Goal: Task Accomplishment & Management: Manage account settings

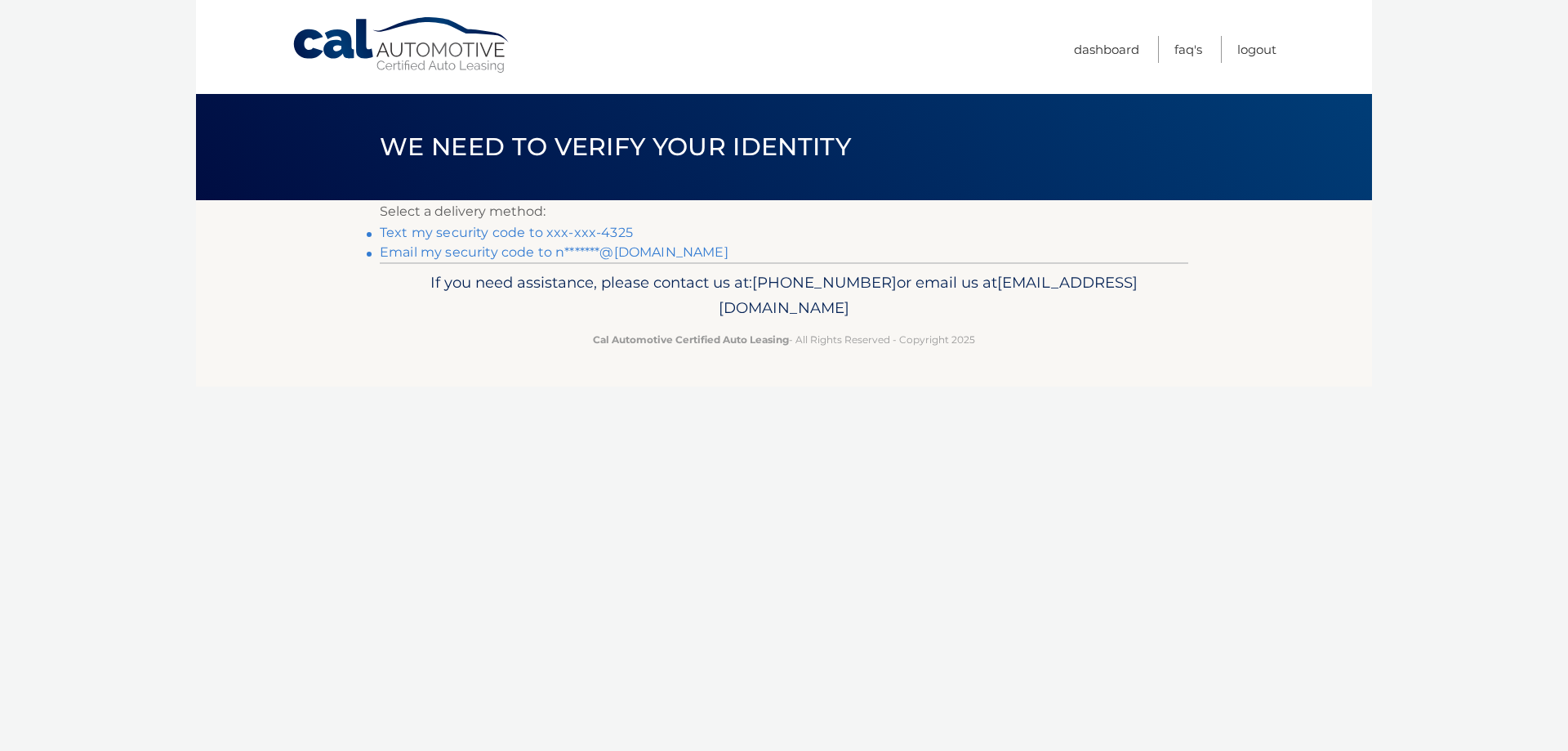
click at [505, 231] on link "Text my security code to xxx-xxx-4325" at bounding box center [506, 232] width 253 height 16
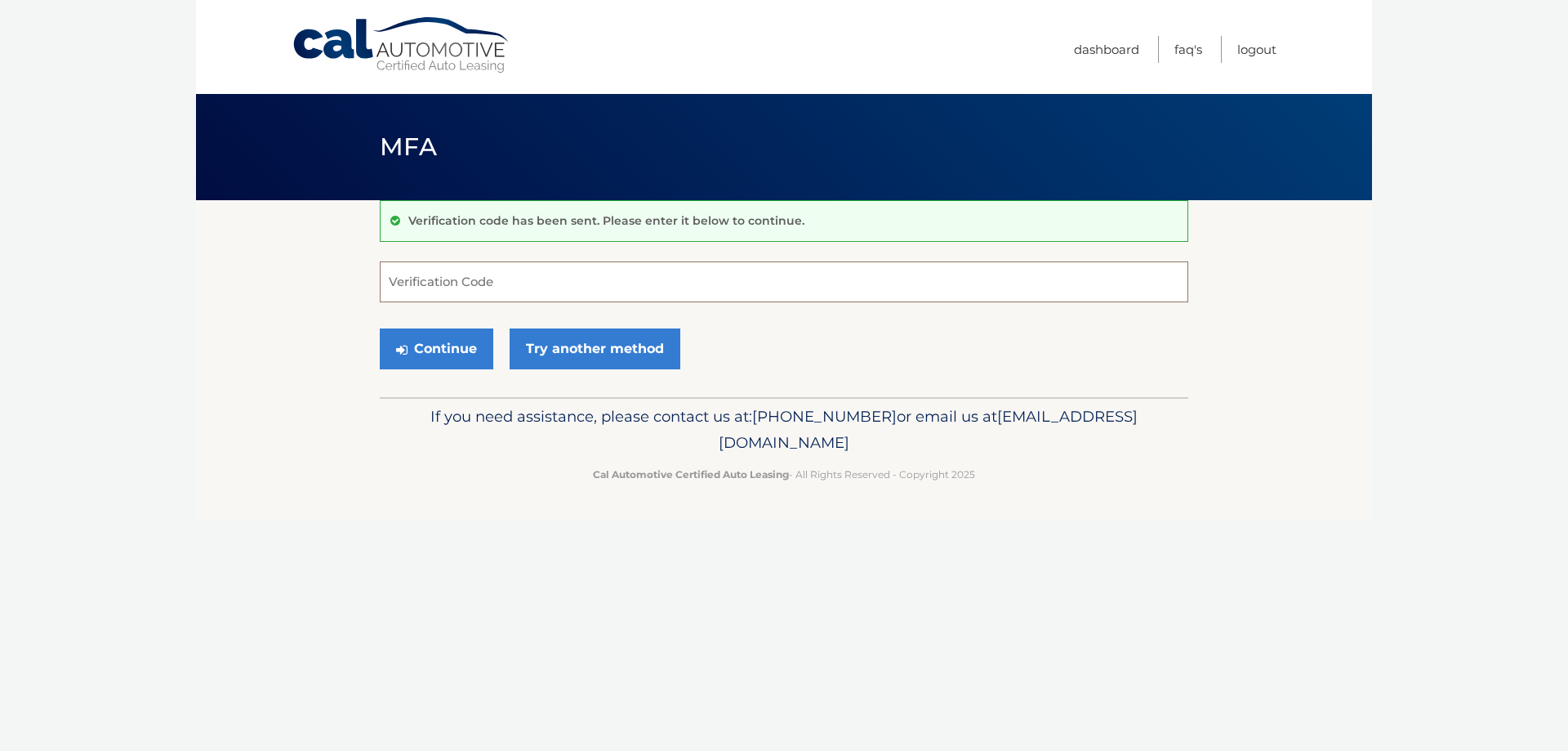
click at [638, 279] on input "Verification Code" at bounding box center [784, 281] width 808 height 41
type input "778773"
click at [380, 328] on button "Continue" at bounding box center [437, 348] width 113 height 41
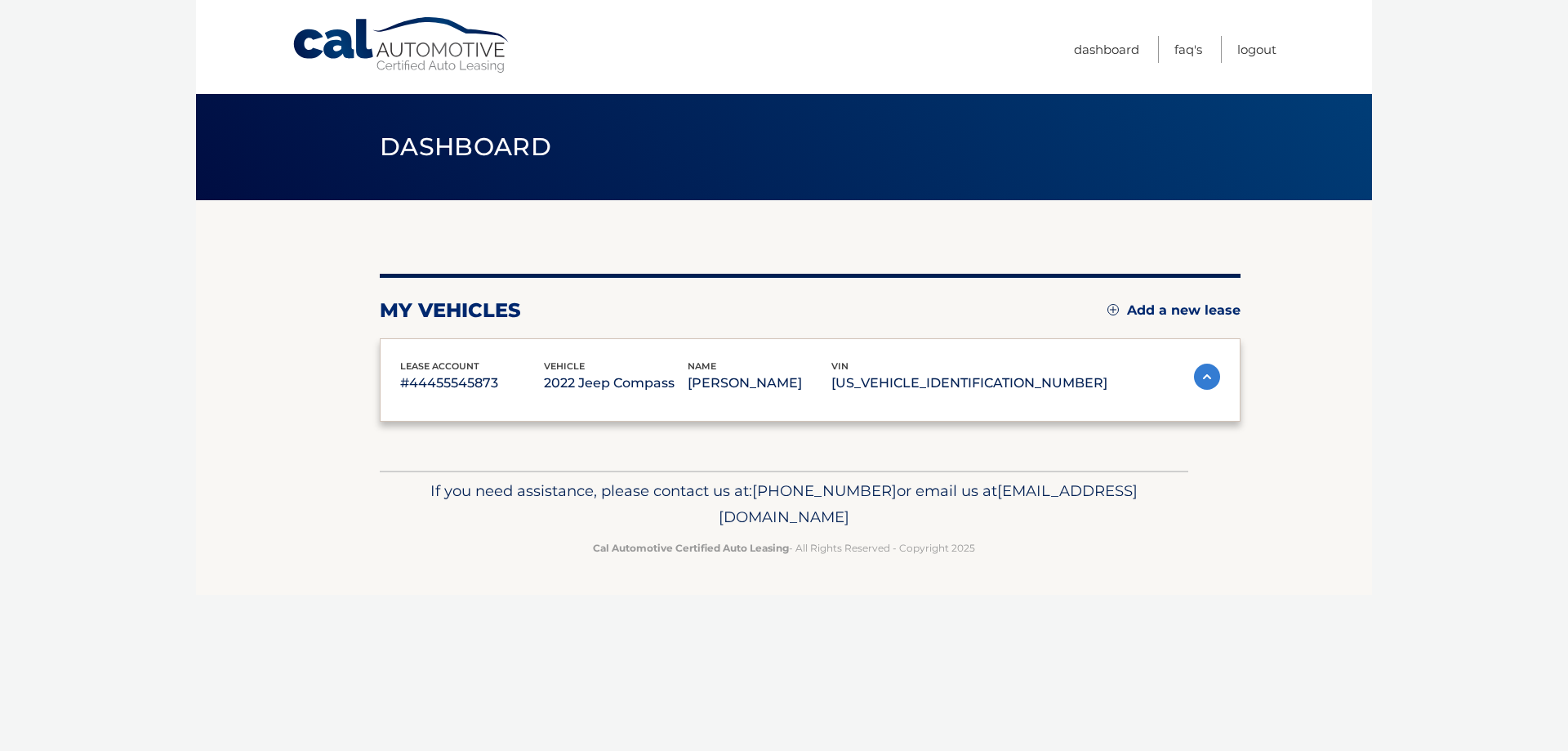
click at [418, 351] on div "lease account #44455545873 vehicle 2022 Jeep Compass name [PERSON_NAME] vin [US…" at bounding box center [810, 380] width 861 height 84
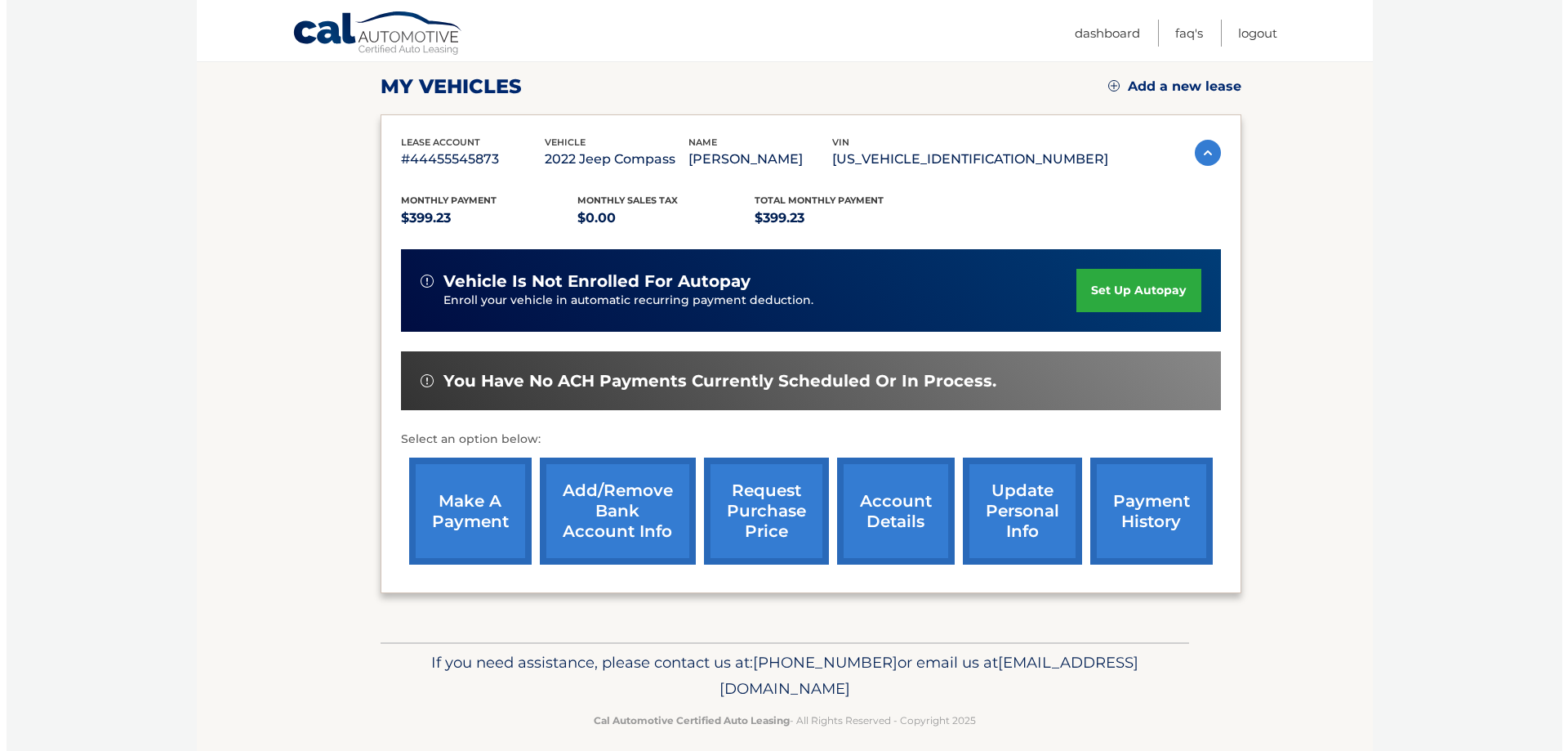
scroll to position [239, 0]
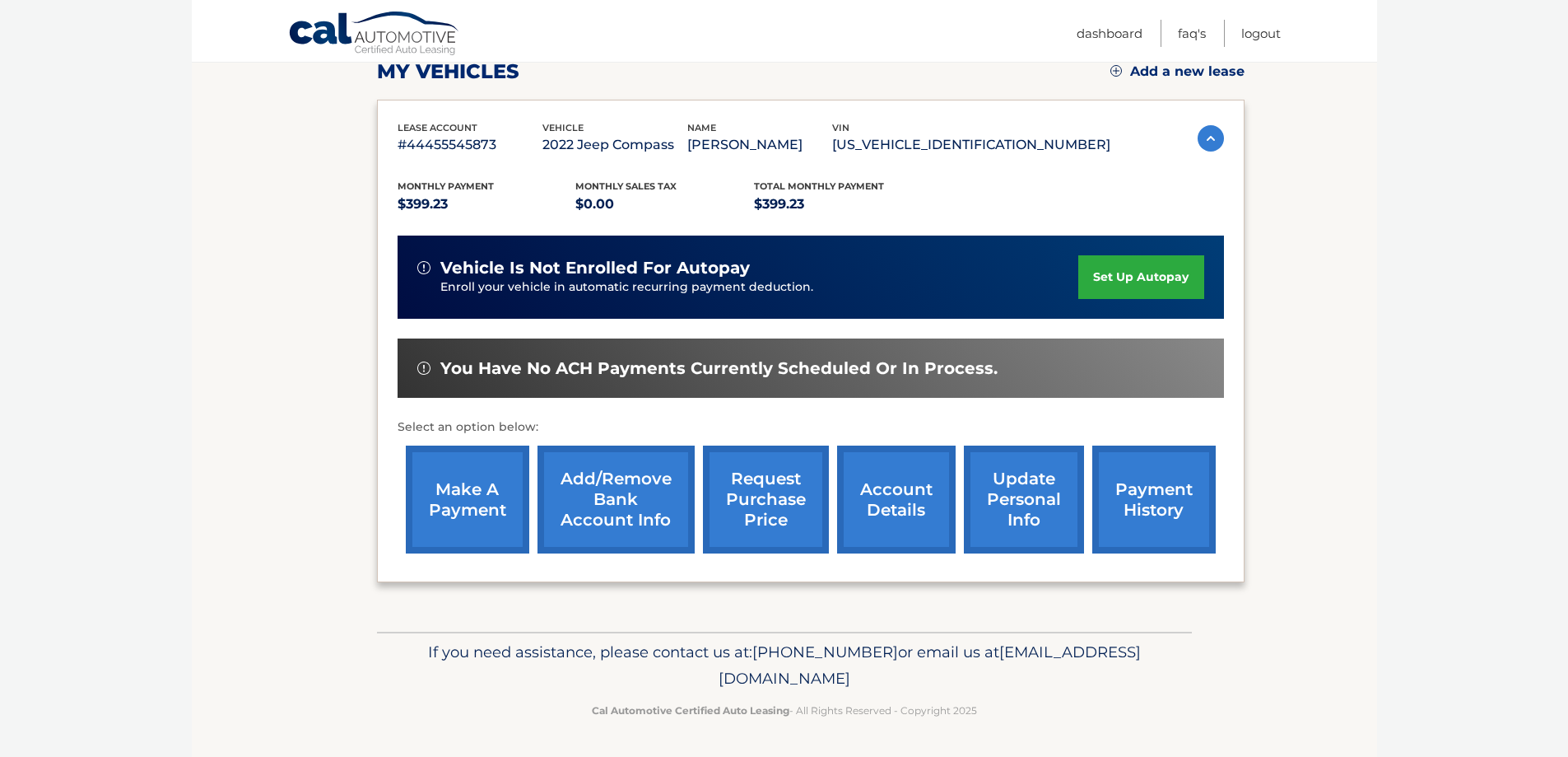
click at [755, 502] on link "request purchase price" at bounding box center [766, 499] width 126 height 108
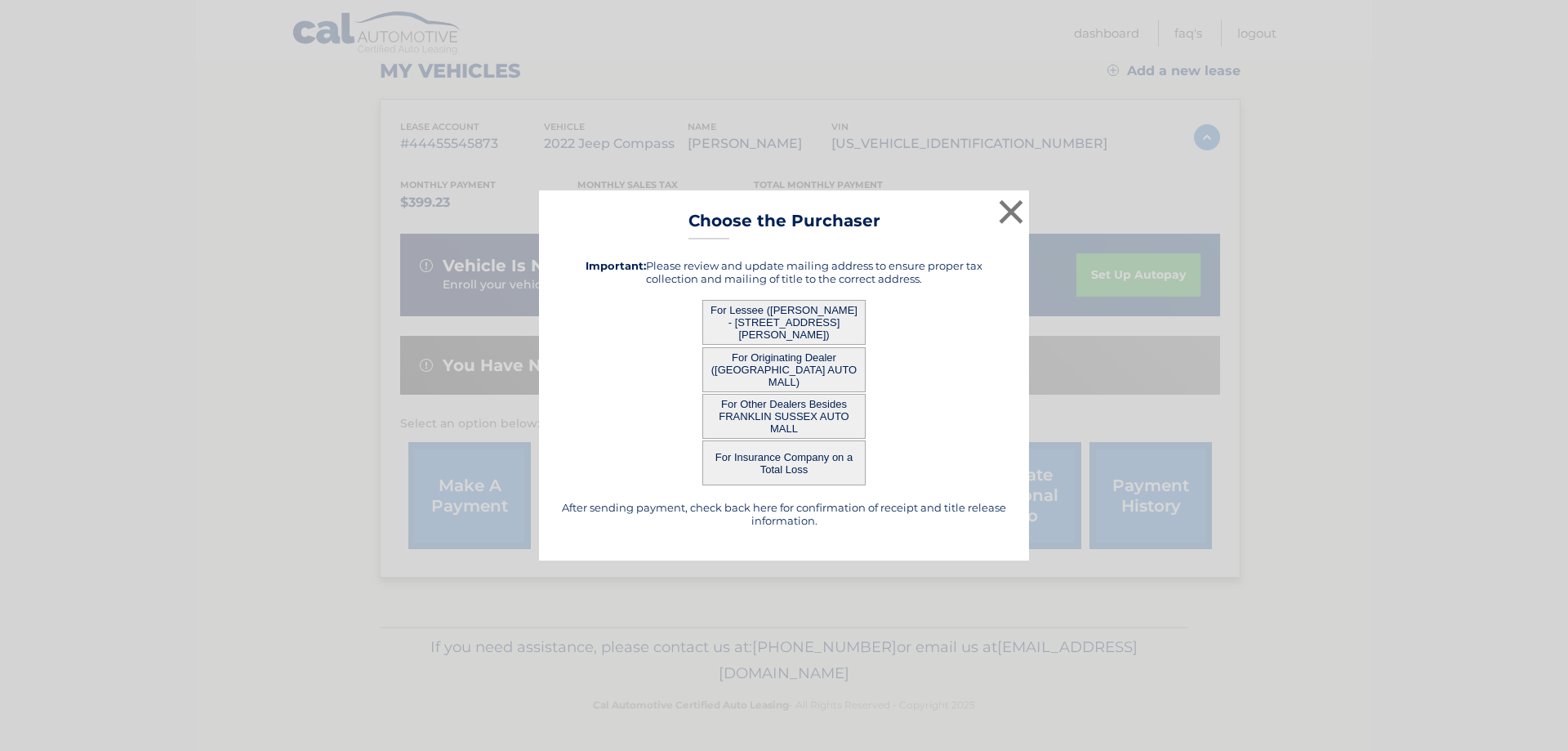
click at [779, 316] on button "For Lessee (NICHOLAS MACCHIO - 69 VILLAGE GREEN P, , BUDD LAKE, nj 07828)" at bounding box center [784, 321] width 163 height 45
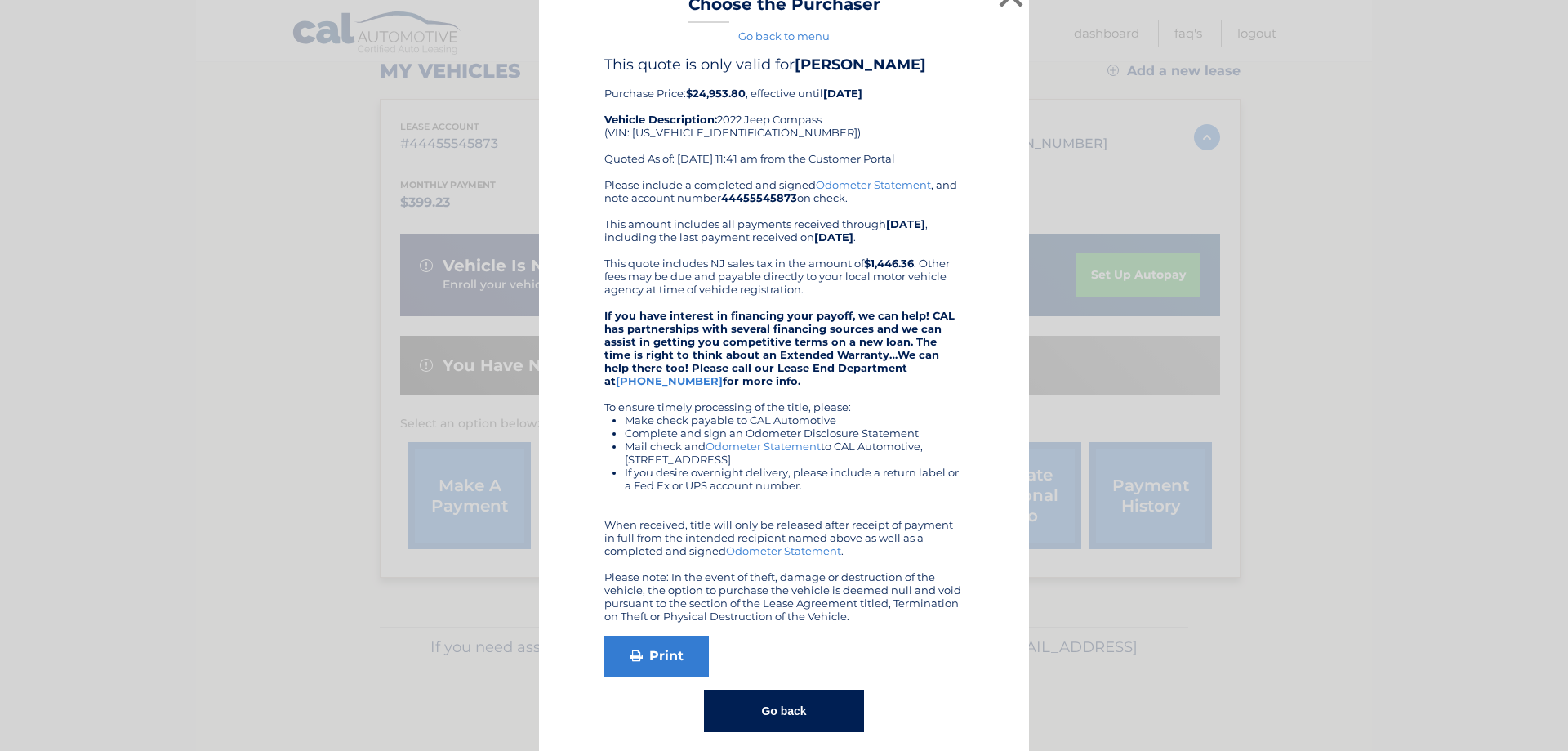
scroll to position [41, 0]
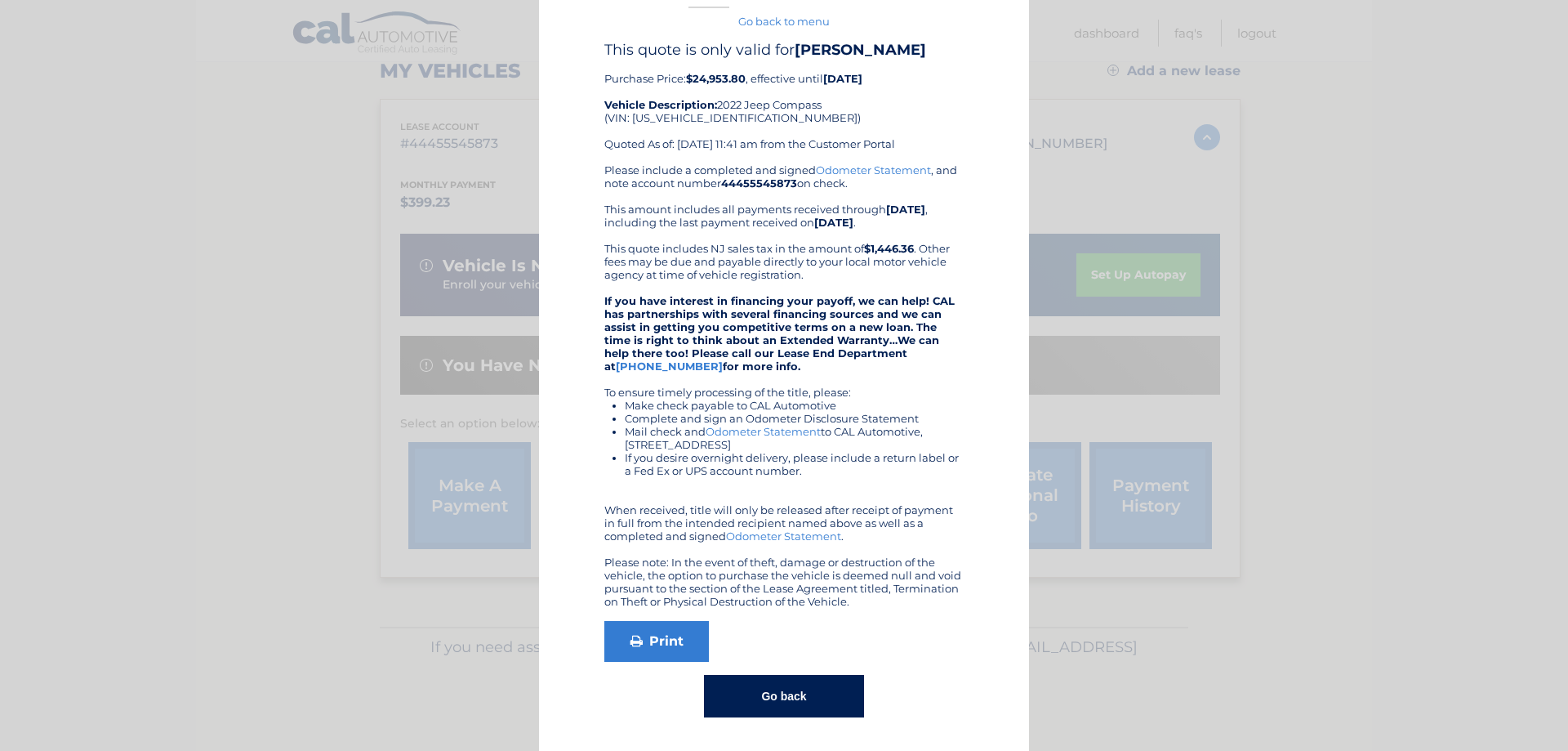
click at [796, 704] on button "Go back" at bounding box center [783, 696] width 159 height 43
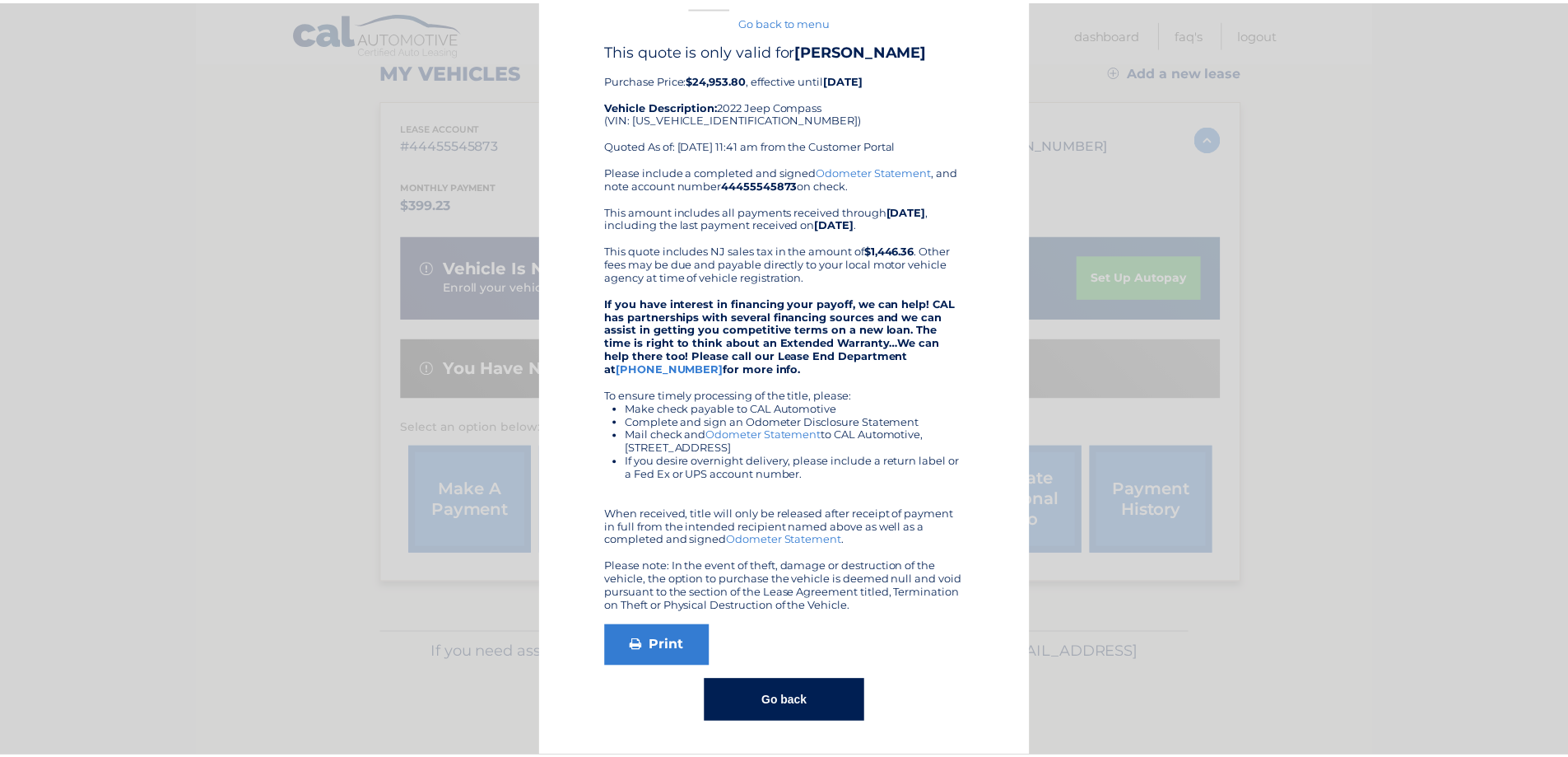
scroll to position [0, 0]
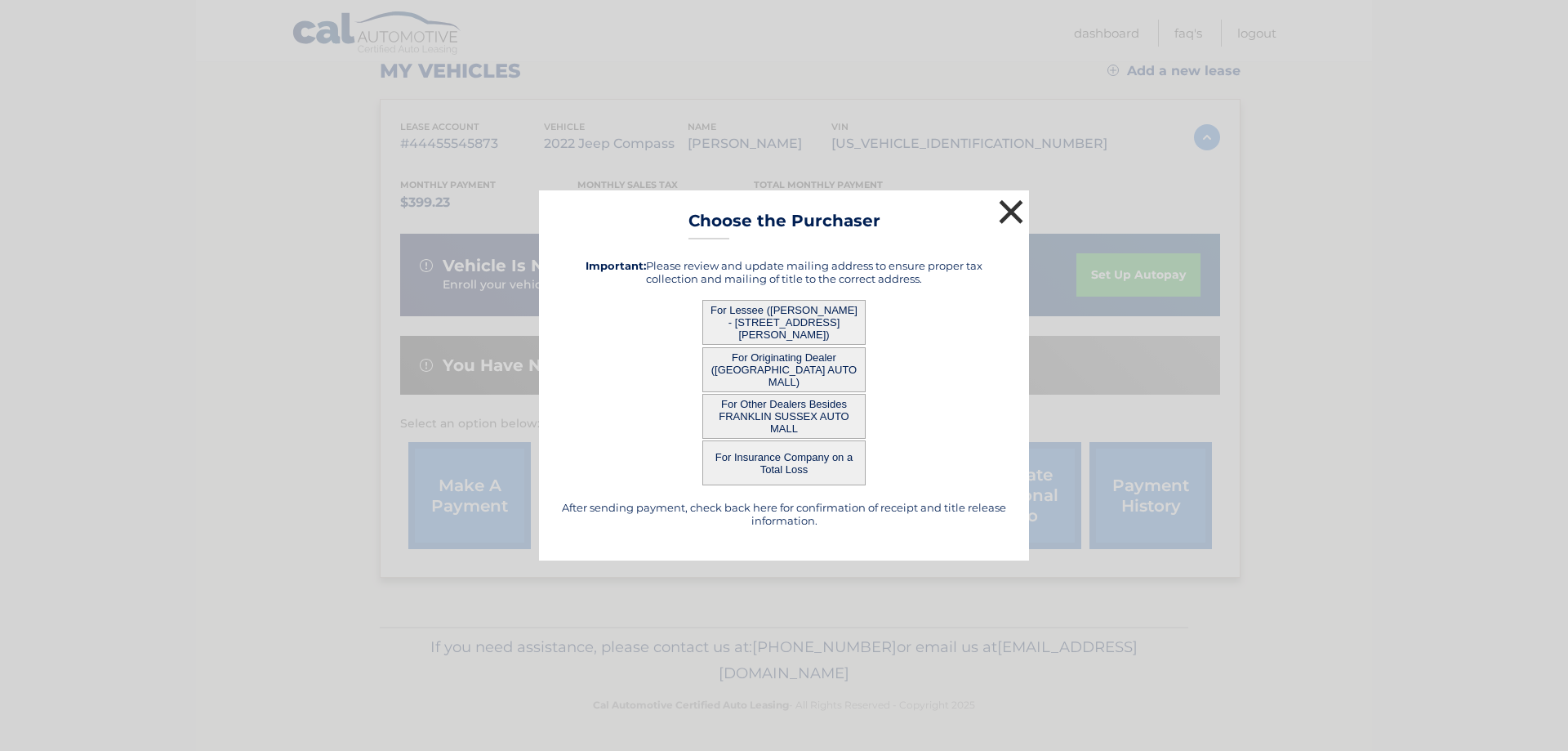
click at [1001, 212] on button "×" at bounding box center [1010, 211] width 32 height 32
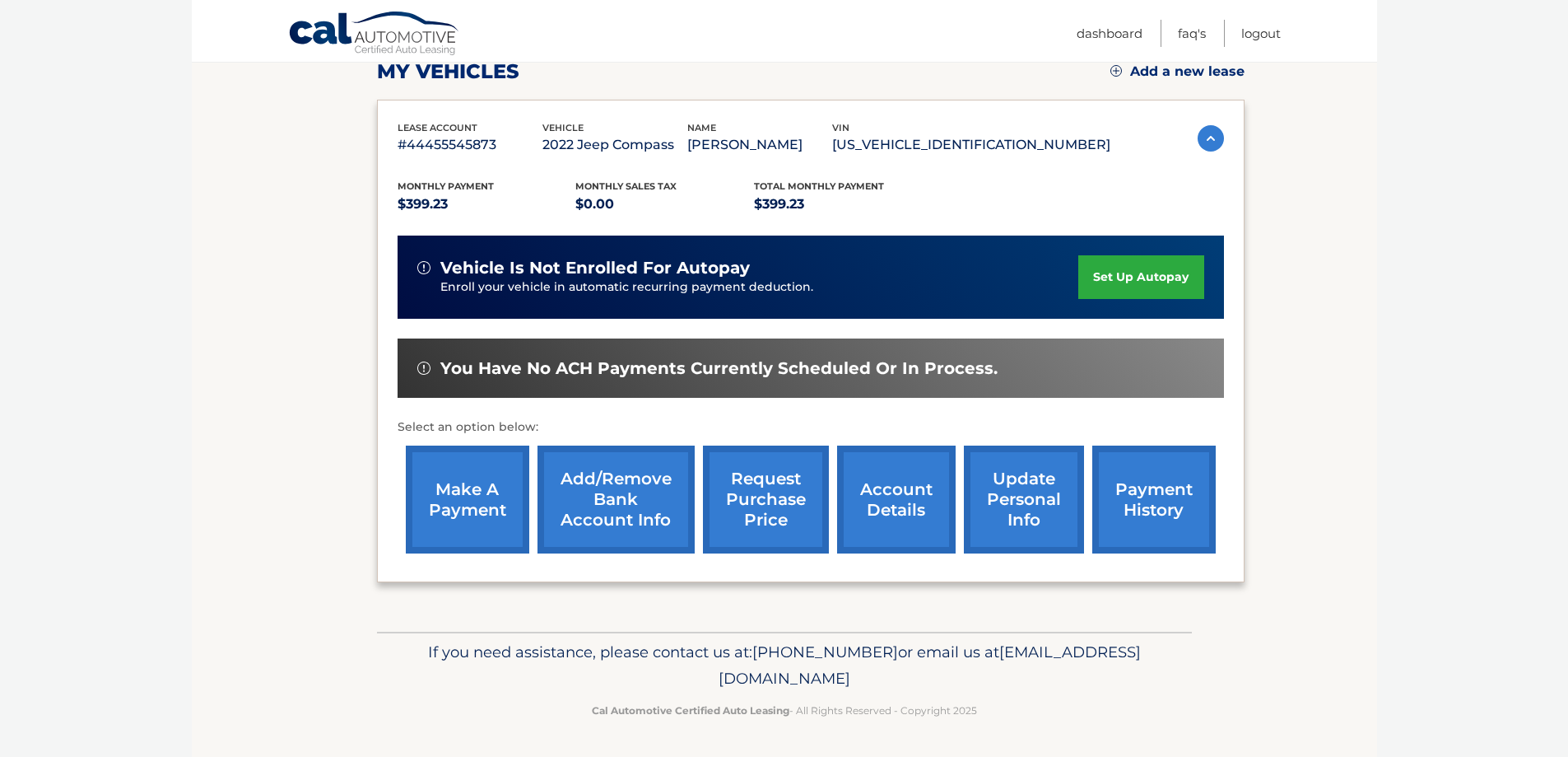
click at [903, 495] on link "account details" at bounding box center [896, 499] width 119 height 108
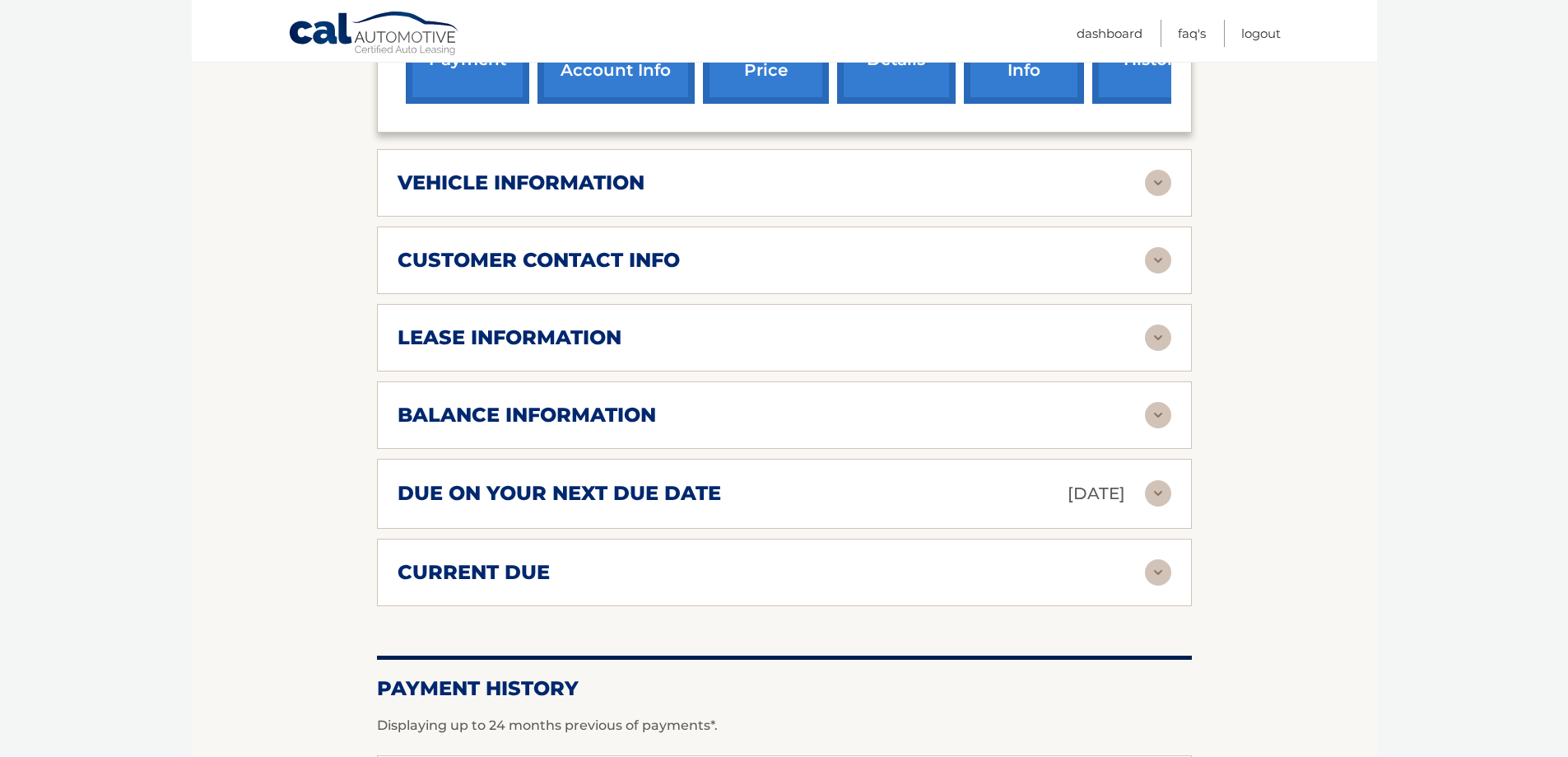
scroll to position [741, 0]
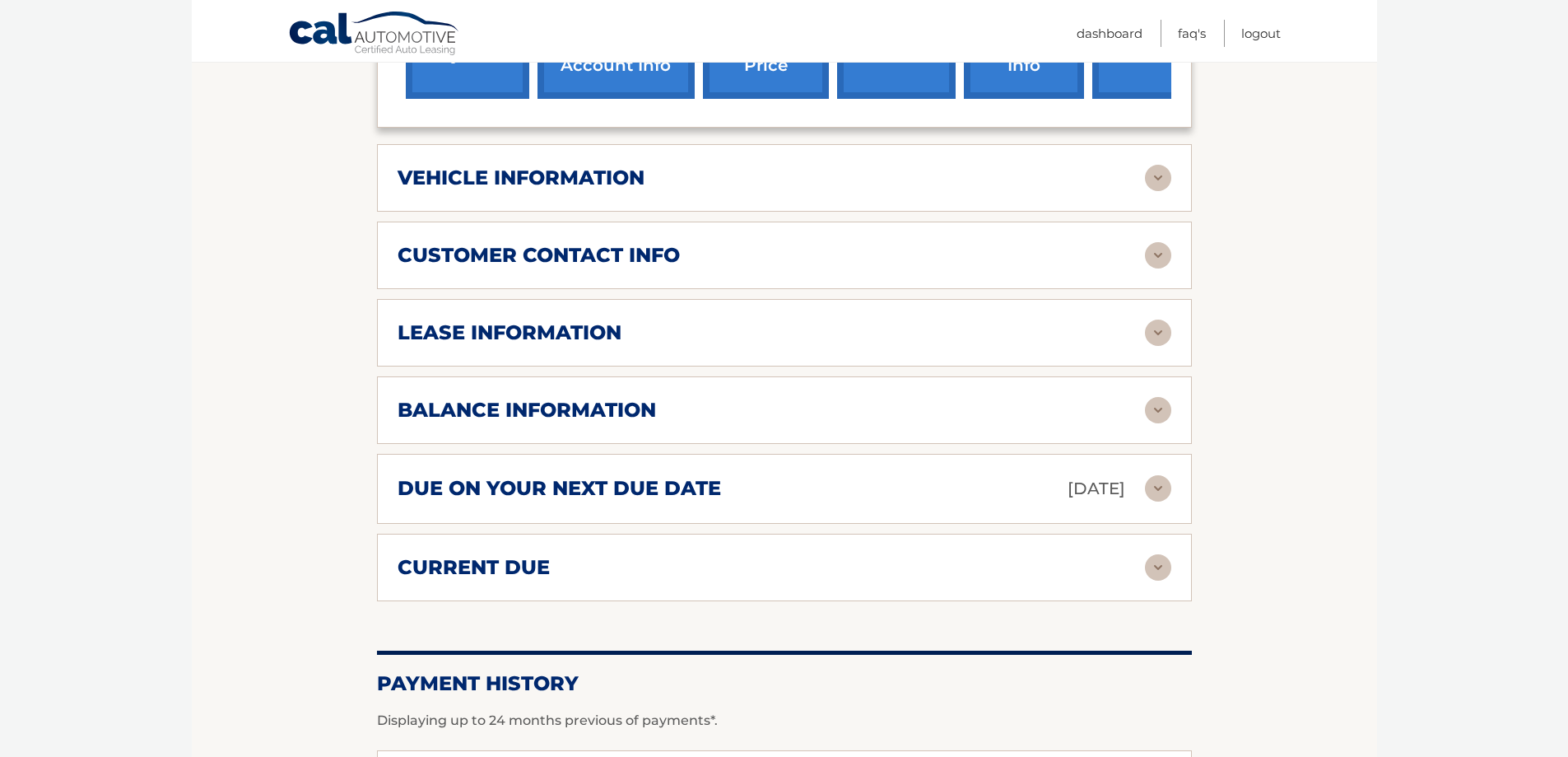
click at [1160, 397] on img at bounding box center [1158, 410] width 26 height 26
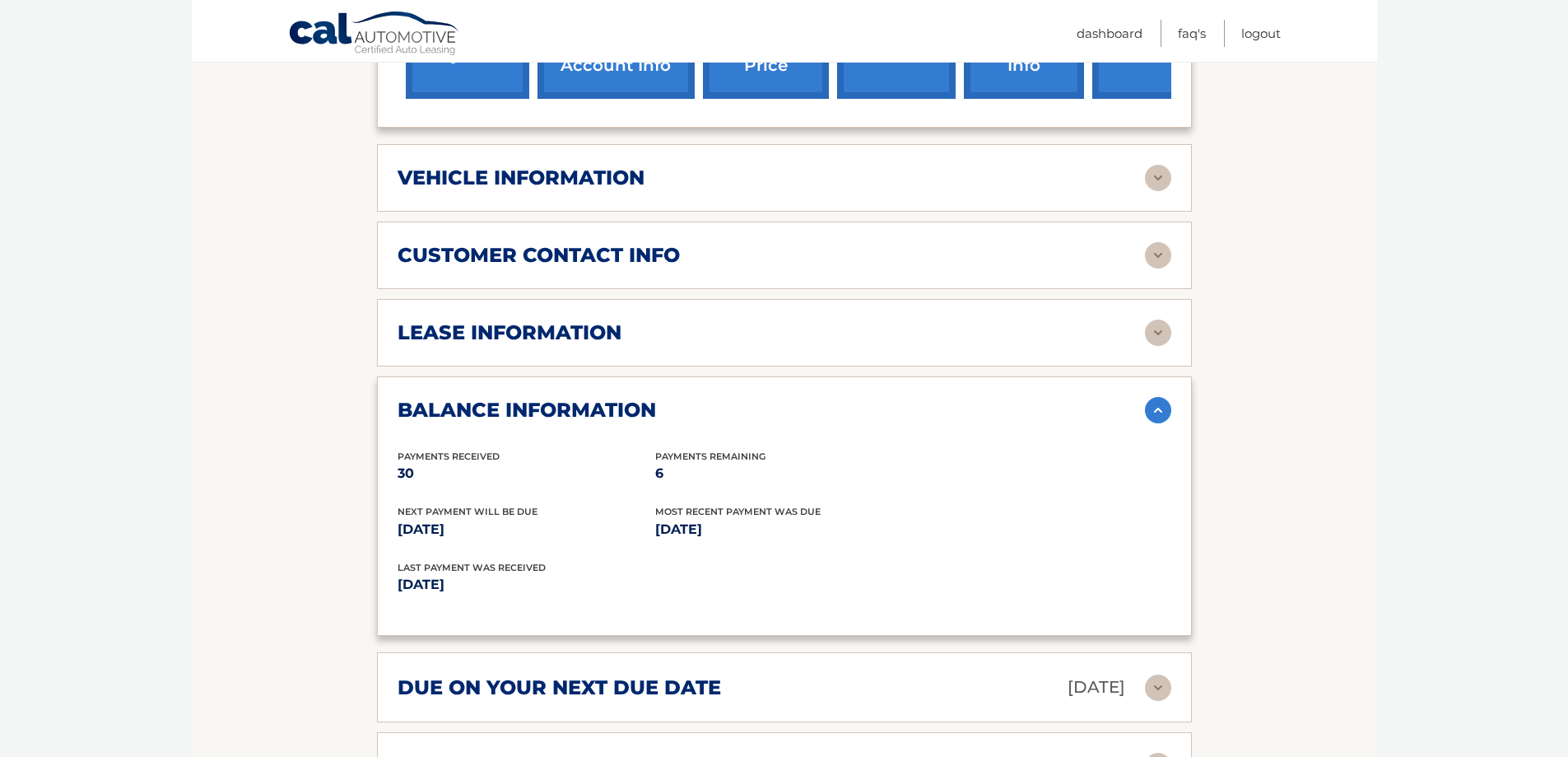
click at [1155, 397] on img at bounding box center [1158, 410] width 26 height 26
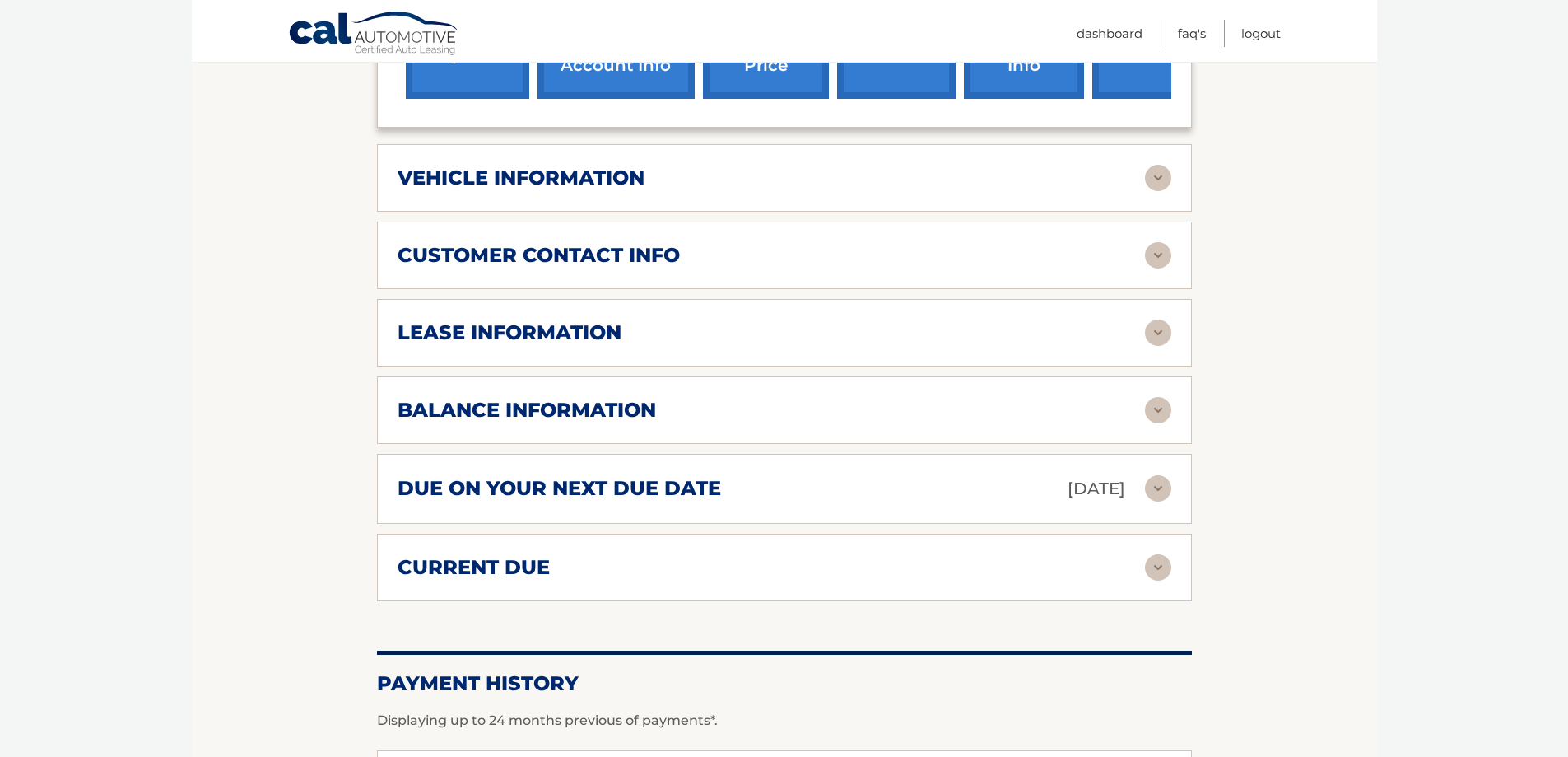
click at [1151, 320] on img at bounding box center [1158, 333] width 26 height 26
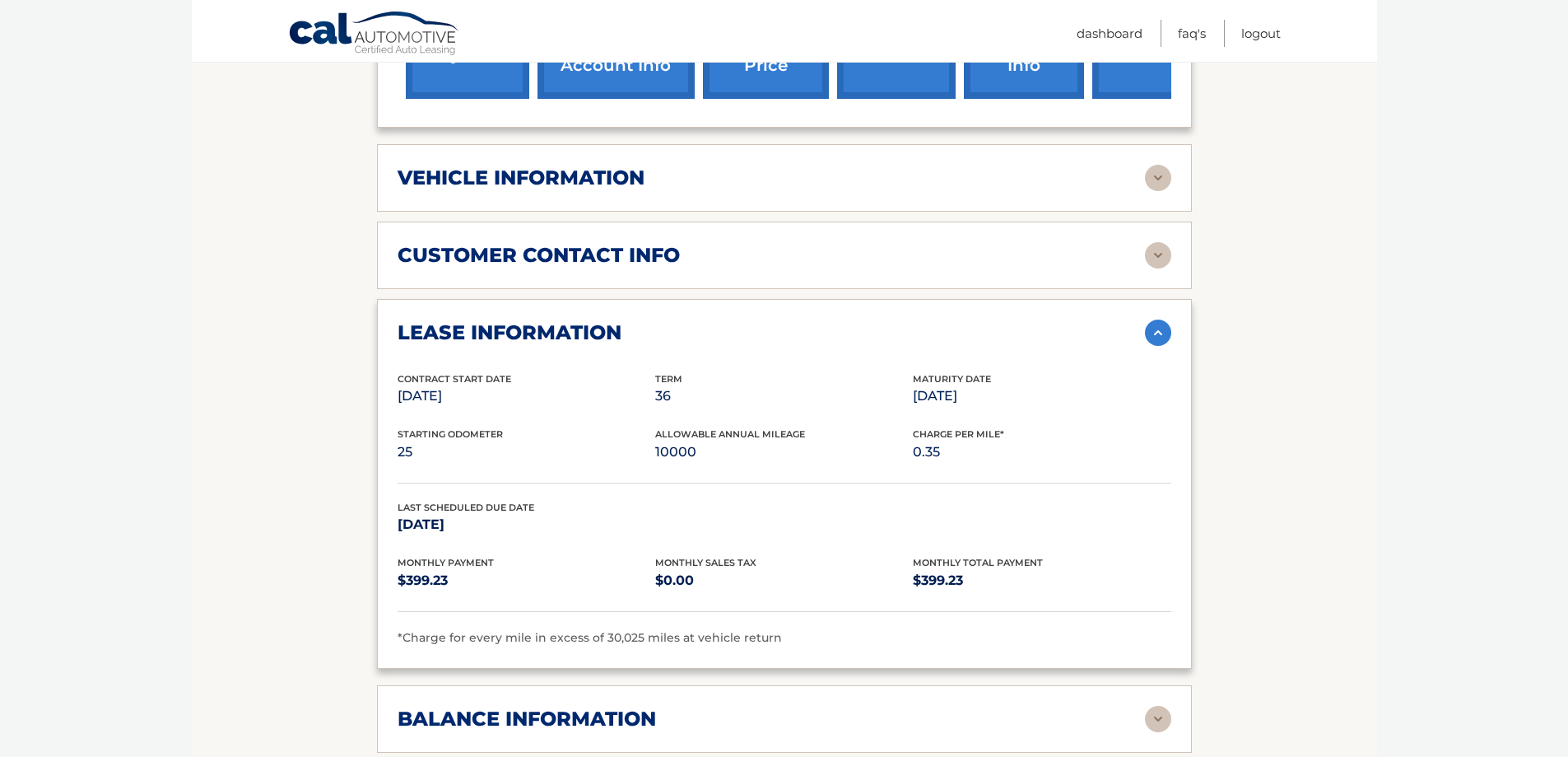
click at [1151, 320] on img at bounding box center [1158, 333] width 26 height 26
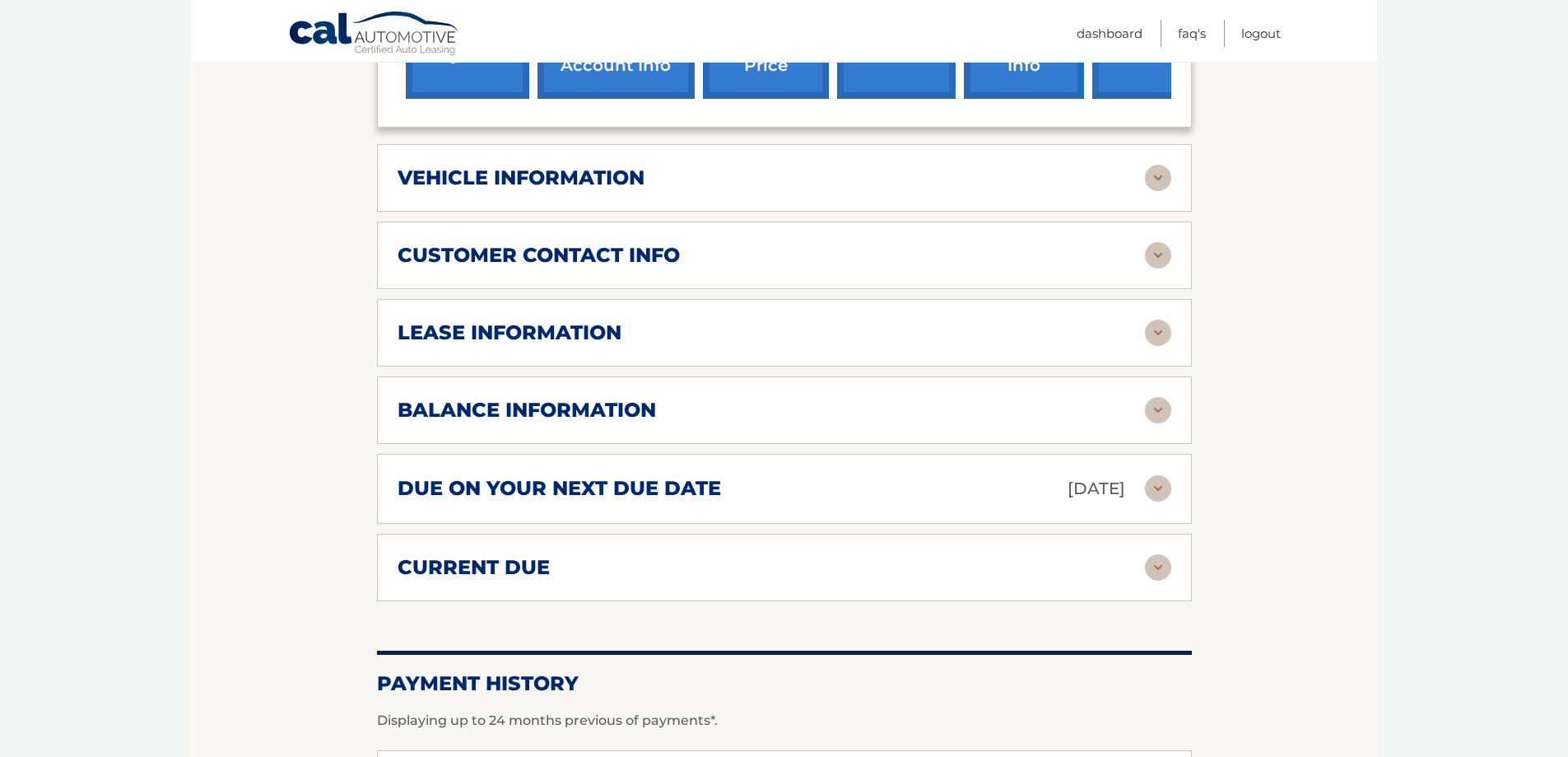
click at [1159, 555] on img at bounding box center [1158, 568] width 26 height 26
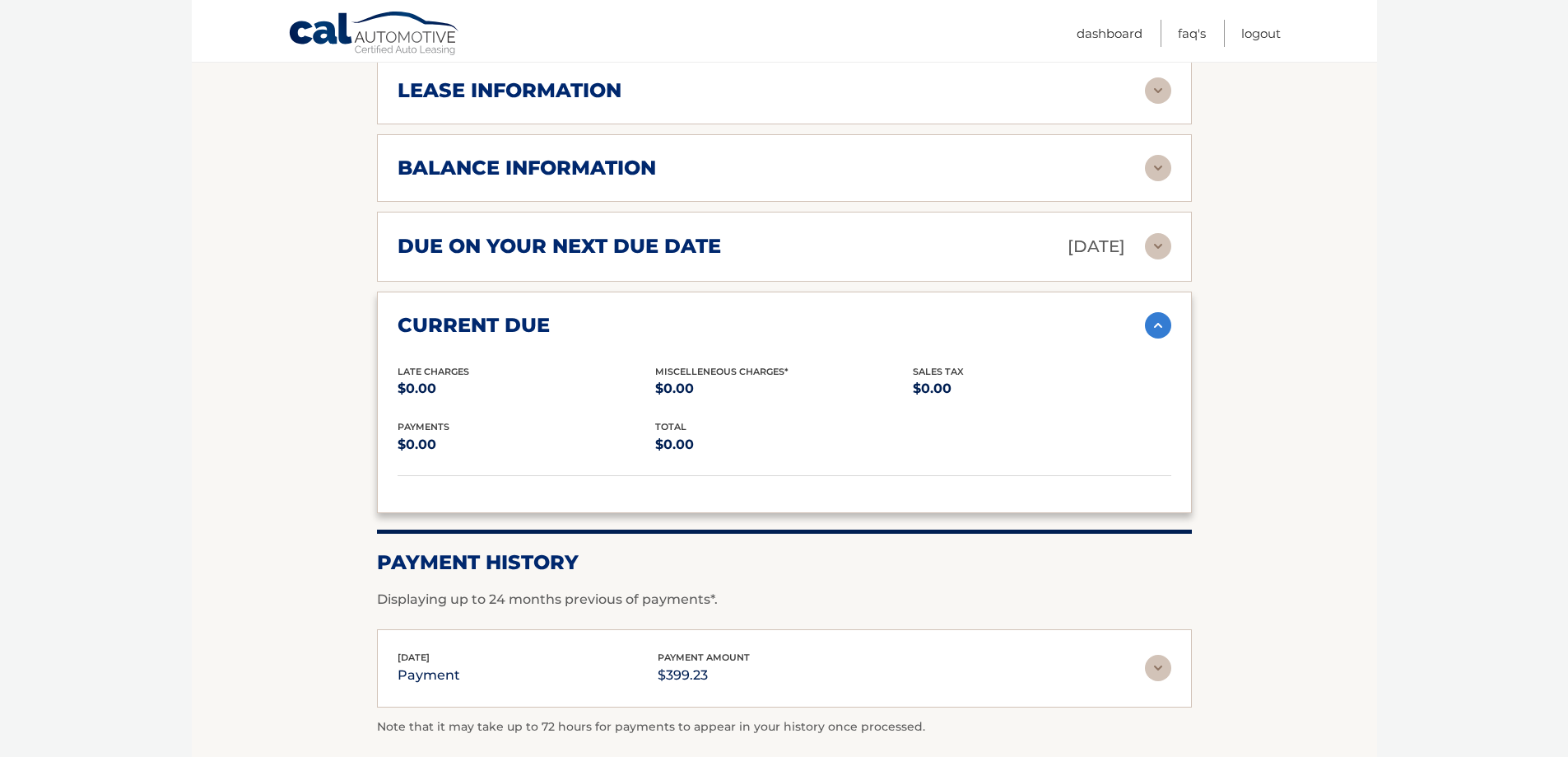
scroll to position [1070, 0]
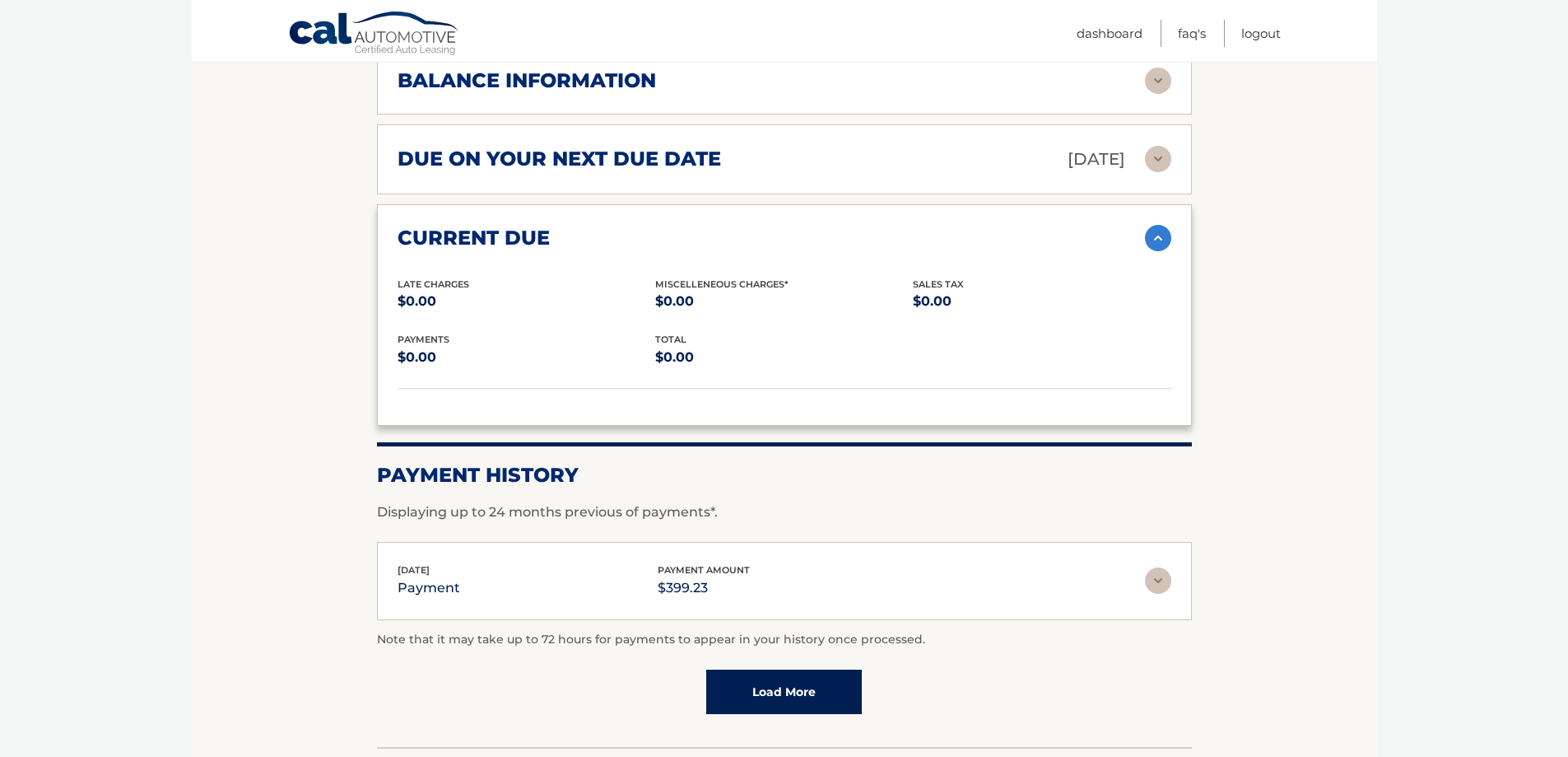
click at [1145, 224] on img at bounding box center [1158, 238] width 26 height 26
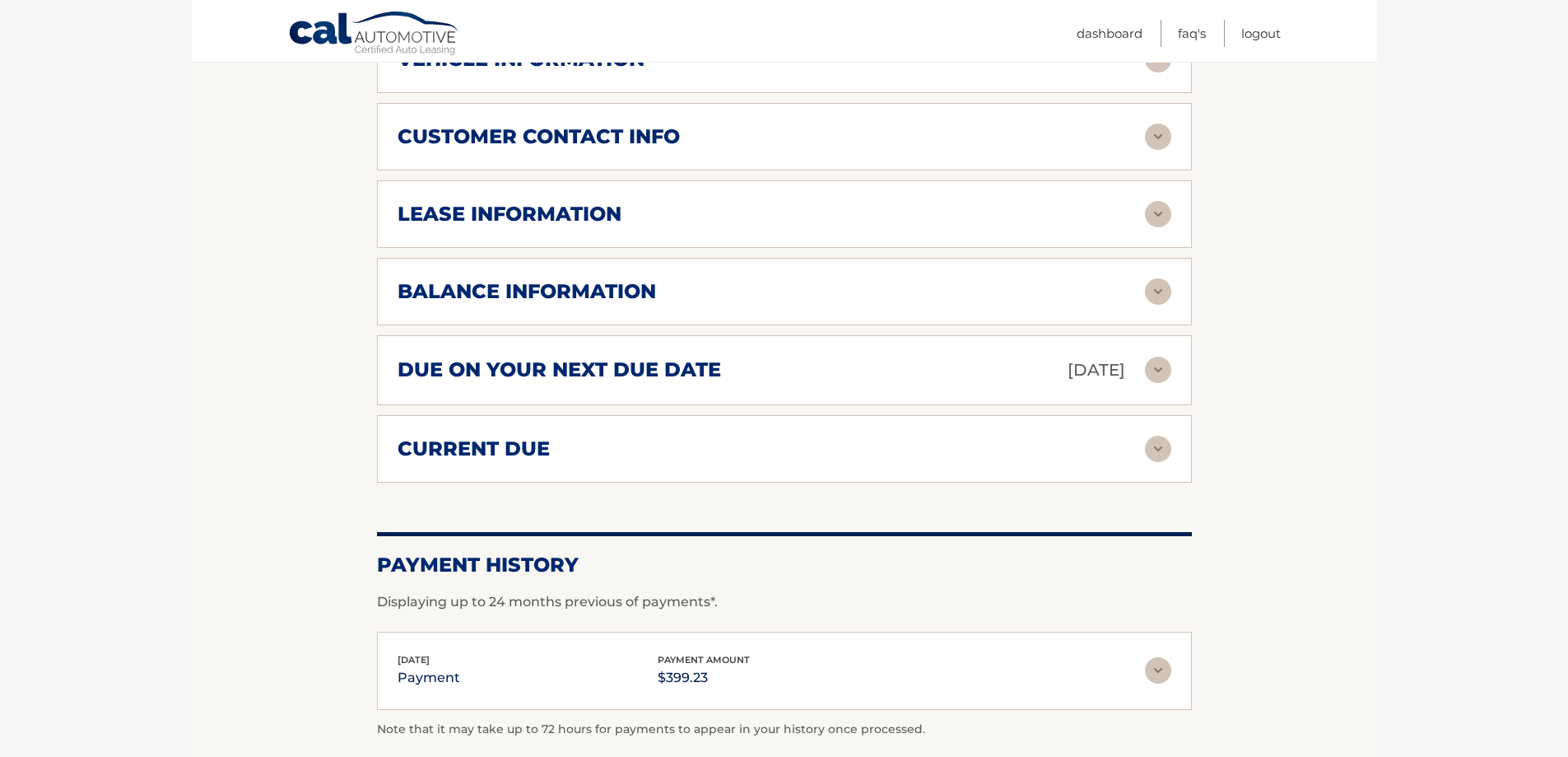
scroll to position [1040, 0]
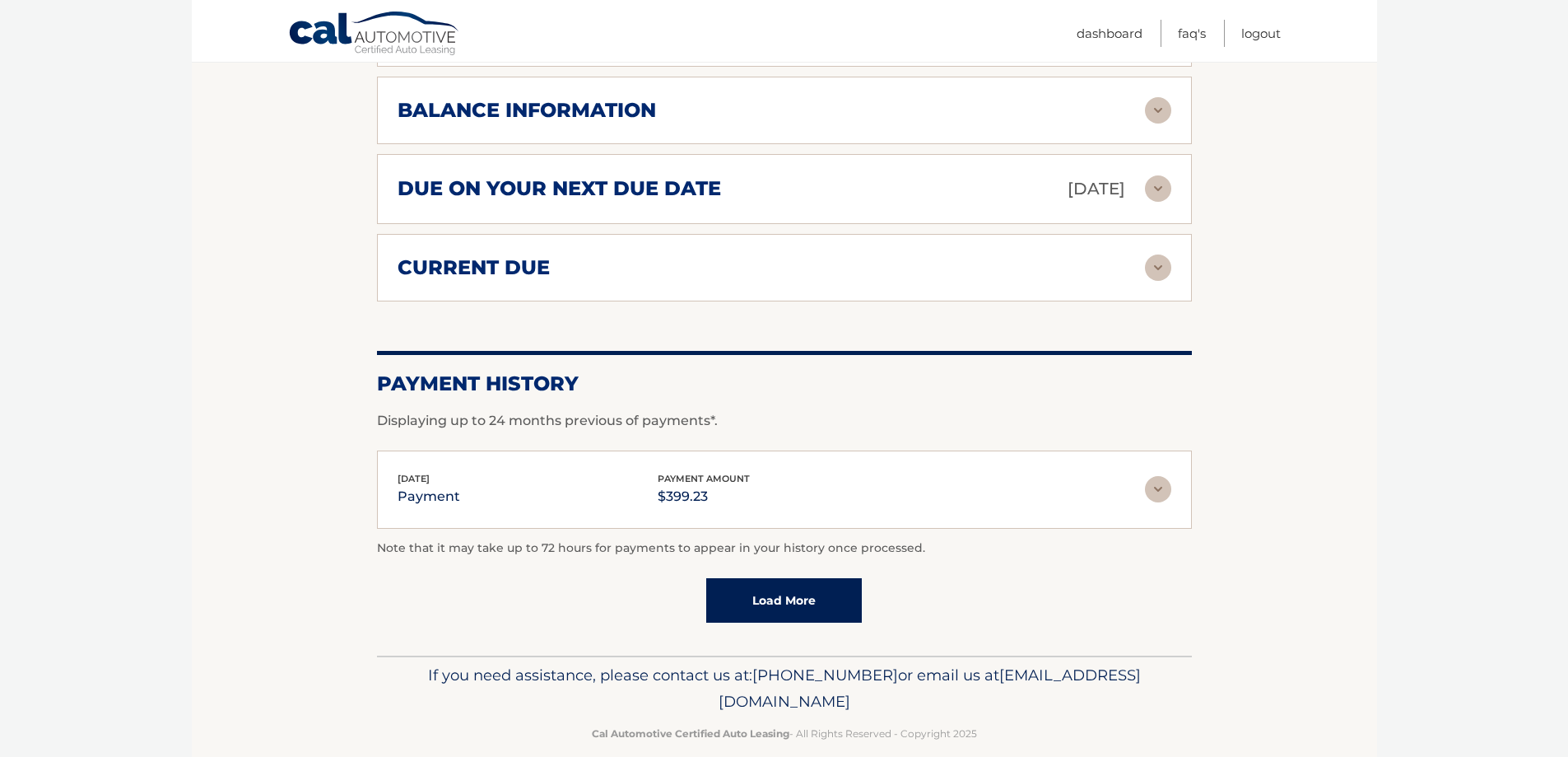
click at [795, 578] on link "Load More" at bounding box center [784, 600] width 156 height 45
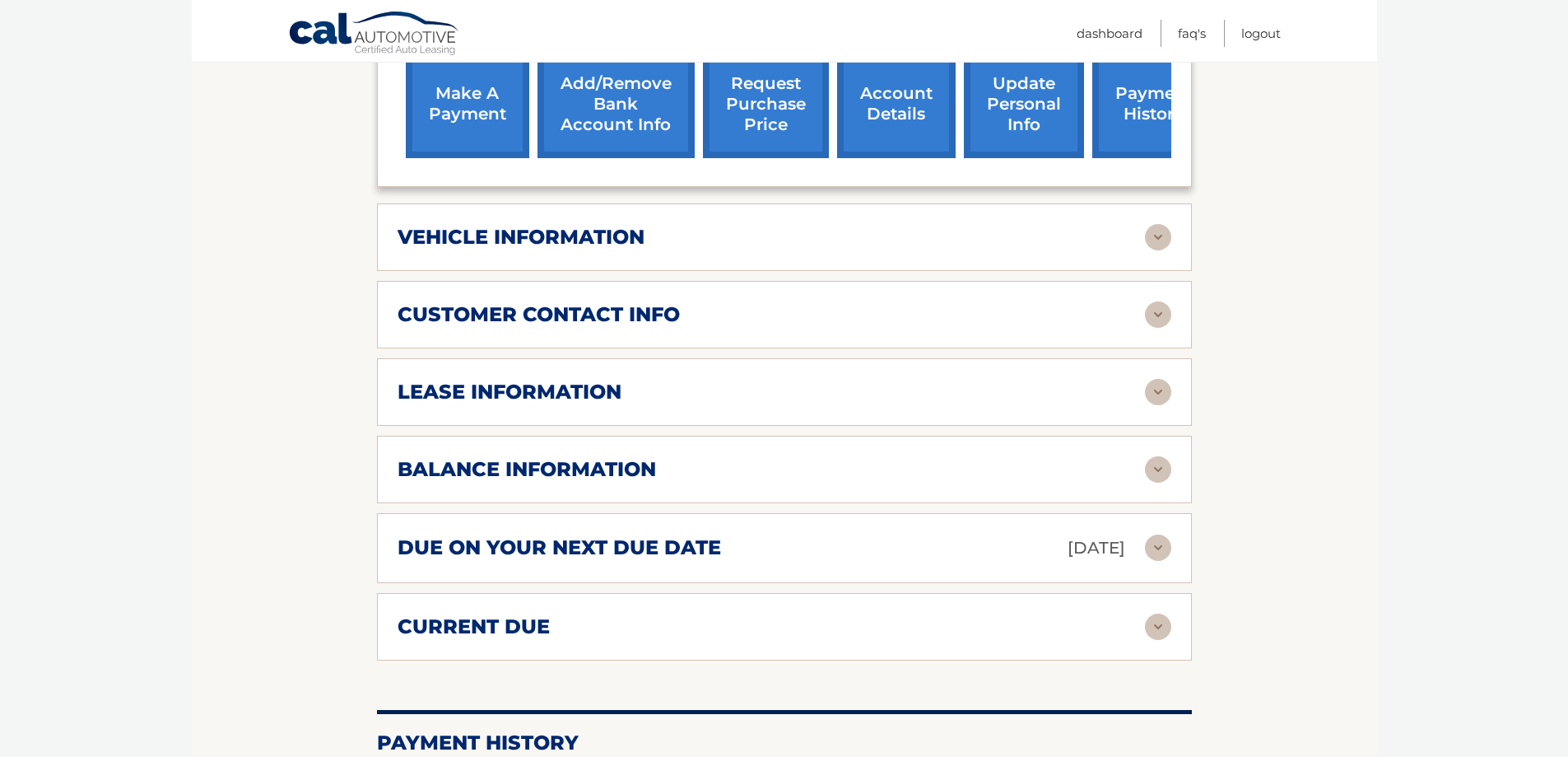
scroll to position [629, 0]
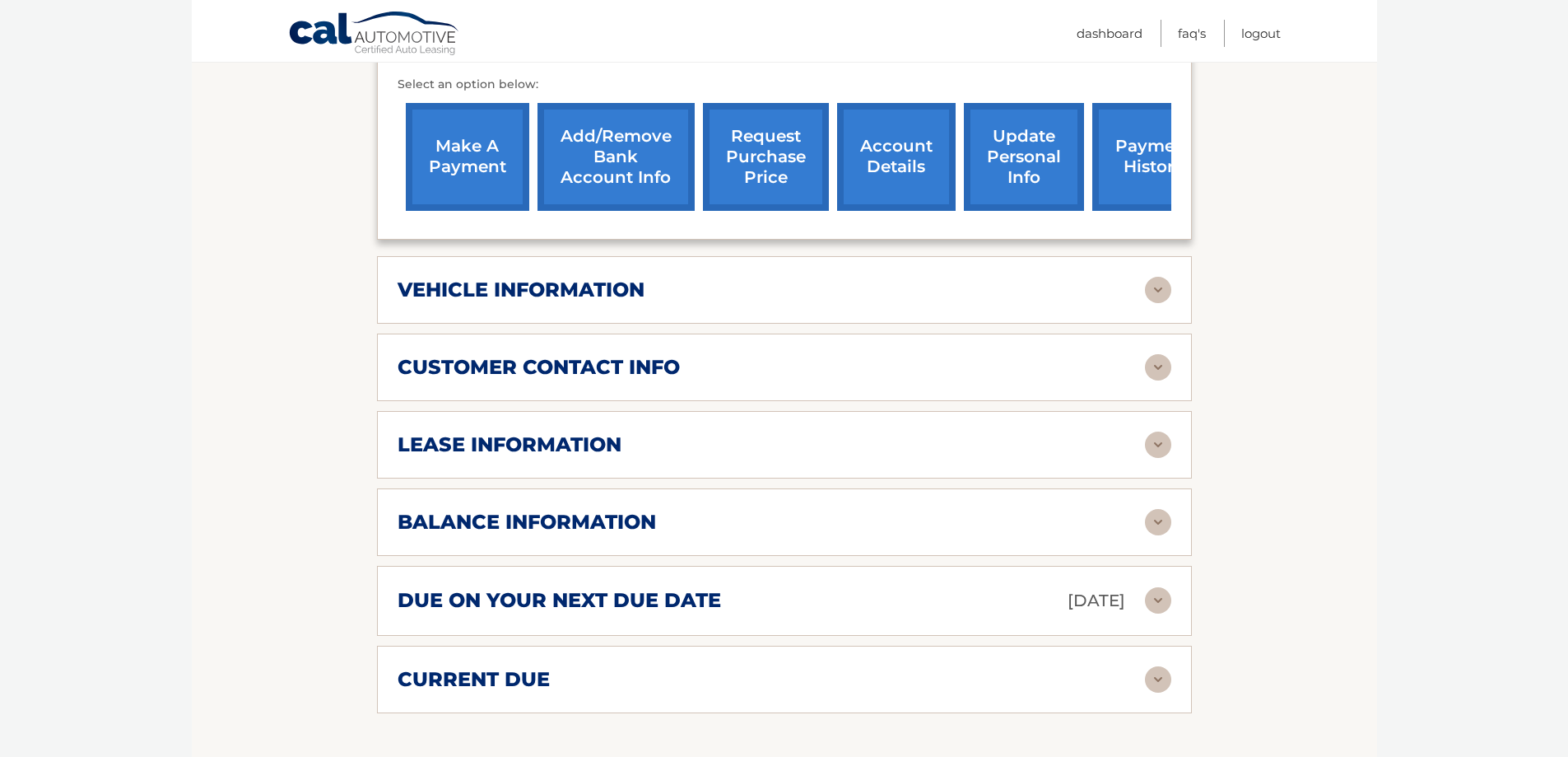
click at [1155, 276] on img at bounding box center [1158, 290] width 26 height 26
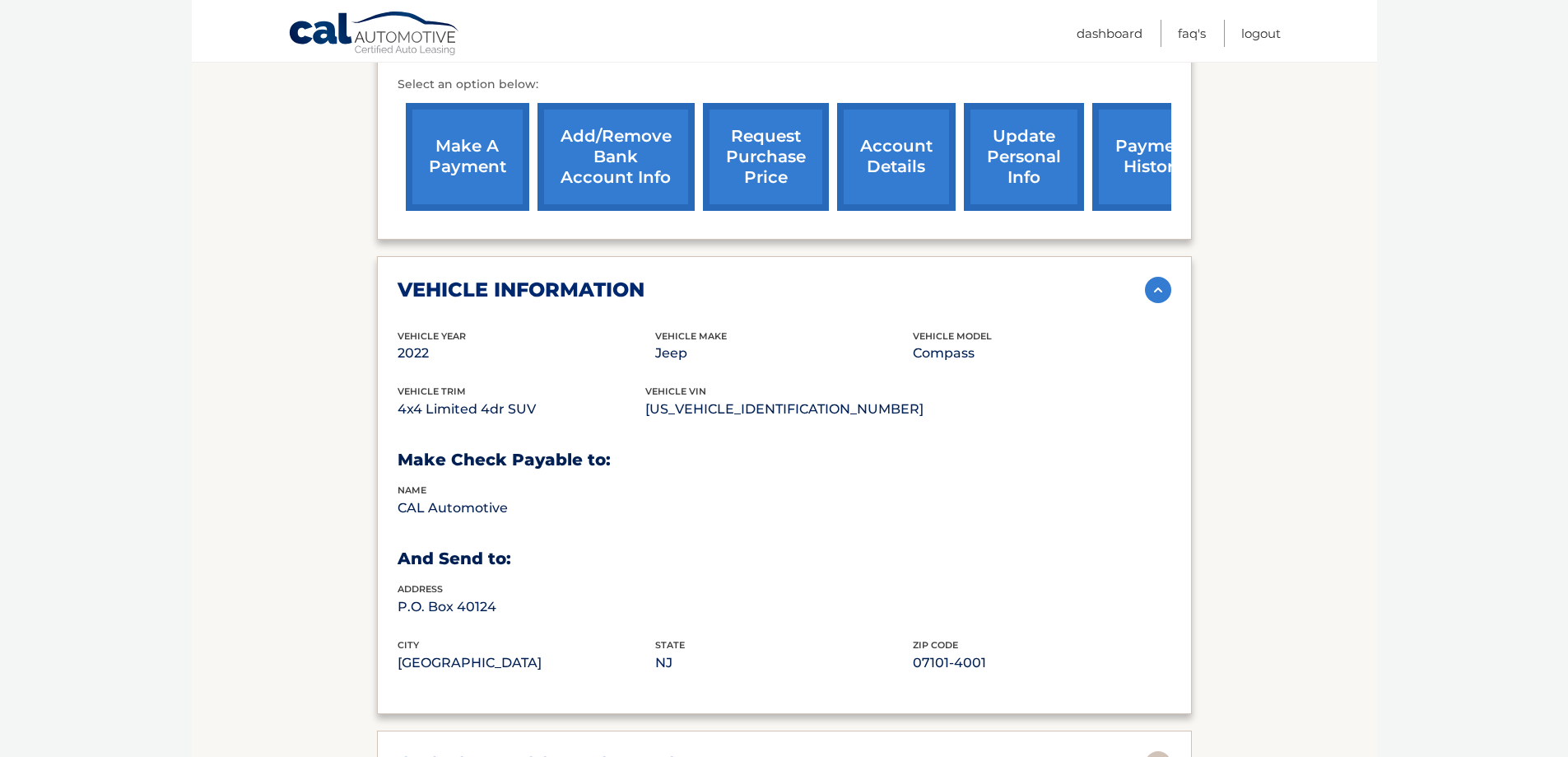
click at [1154, 276] on img at bounding box center [1158, 290] width 26 height 26
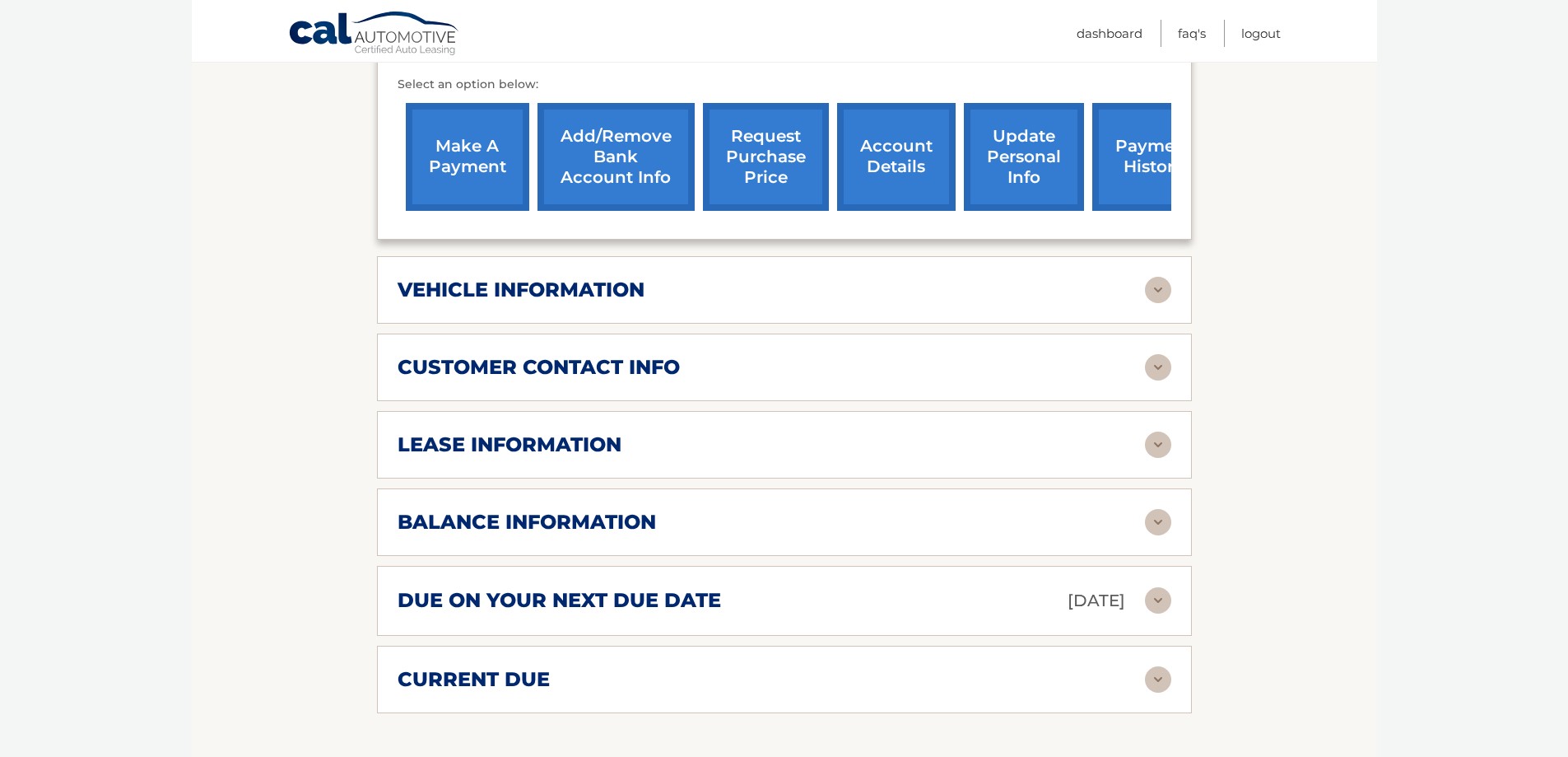
click at [1169, 354] on img at bounding box center [1158, 367] width 26 height 26
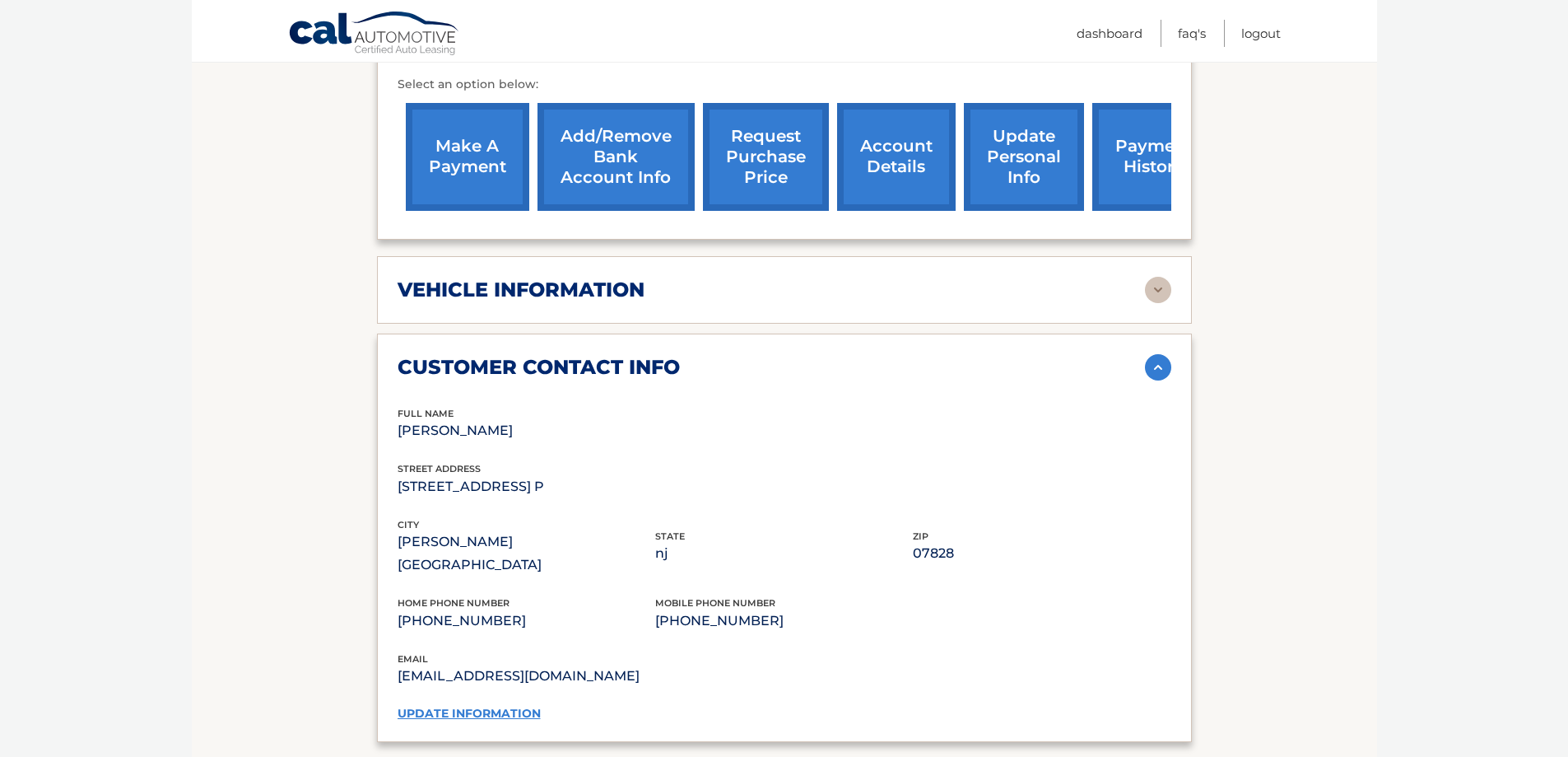
click at [486, 706] on link "update information" at bounding box center [469, 713] width 143 height 15
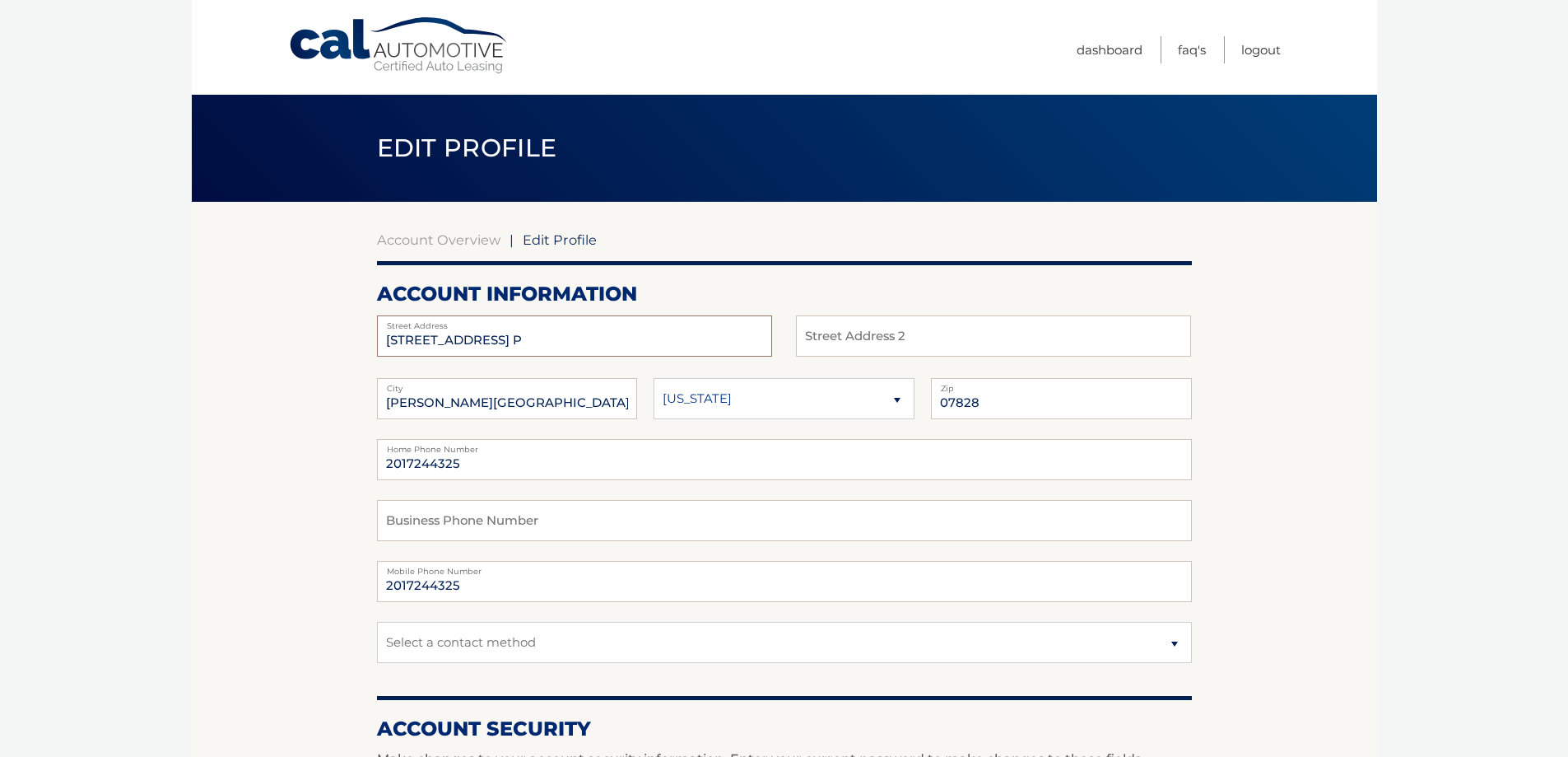
drag, startPoint x: 517, startPoint y: 337, endPoint x: 469, endPoint y: 365, distance: 55.6
type input "[STREET_ADDRESS][PERSON_NAME]"
type input "2nd Floor"
type input "[PERSON_NAME]"
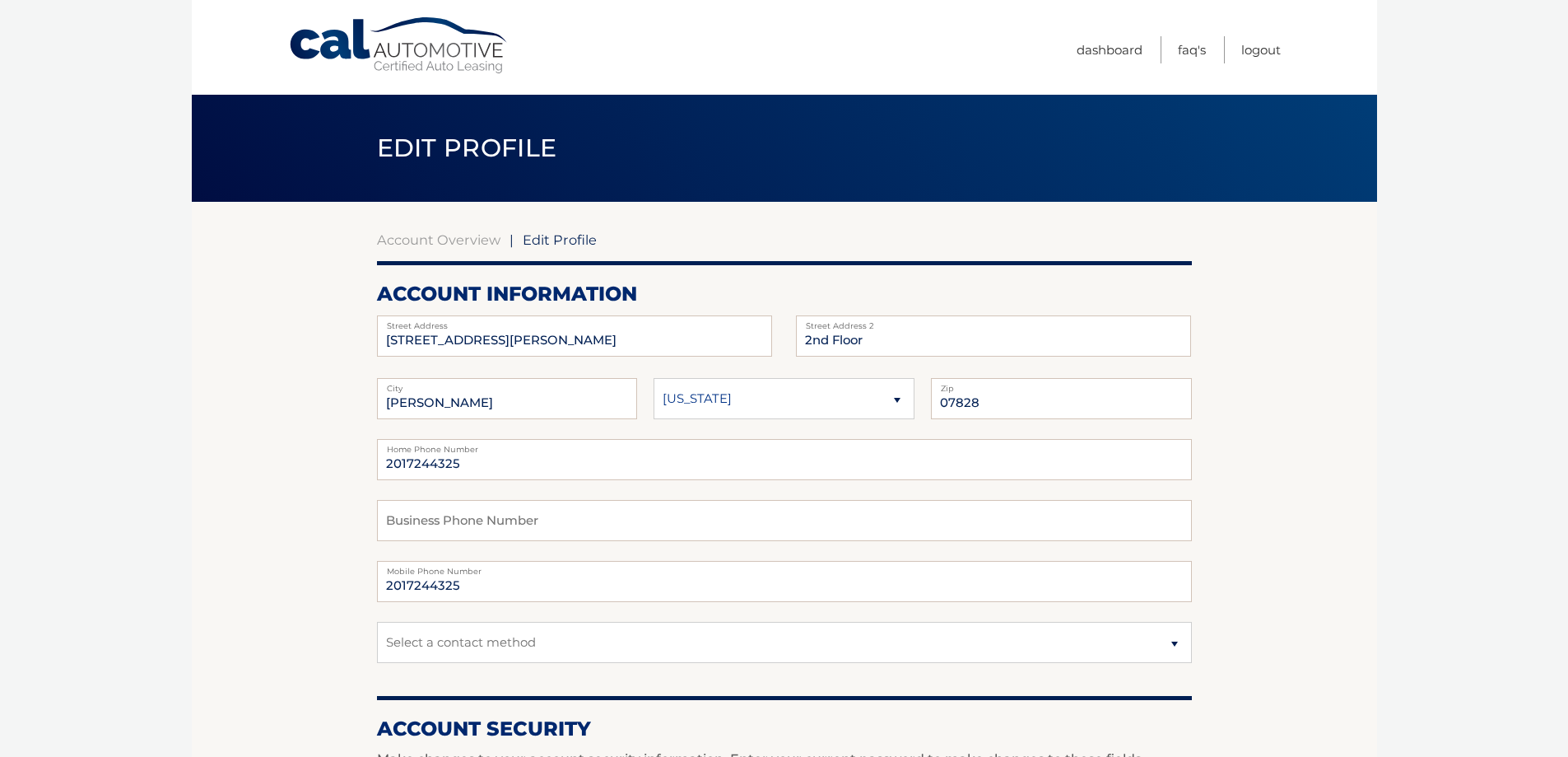
click at [767, 401] on select "[US_STATE] [US_STATE] [US_STATE] [US_STATE] [US_STATE]" at bounding box center [784, 398] width 261 height 41
select select "NJ"
click at [654, 378] on select "[US_STATE] [US_STATE] [US_STATE] [US_STATE] [US_STATE]" at bounding box center [784, 398] width 261 height 41
click at [963, 401] on input "07828" at bounding box center [1061, 398] width 261 height 41
type input "07628"
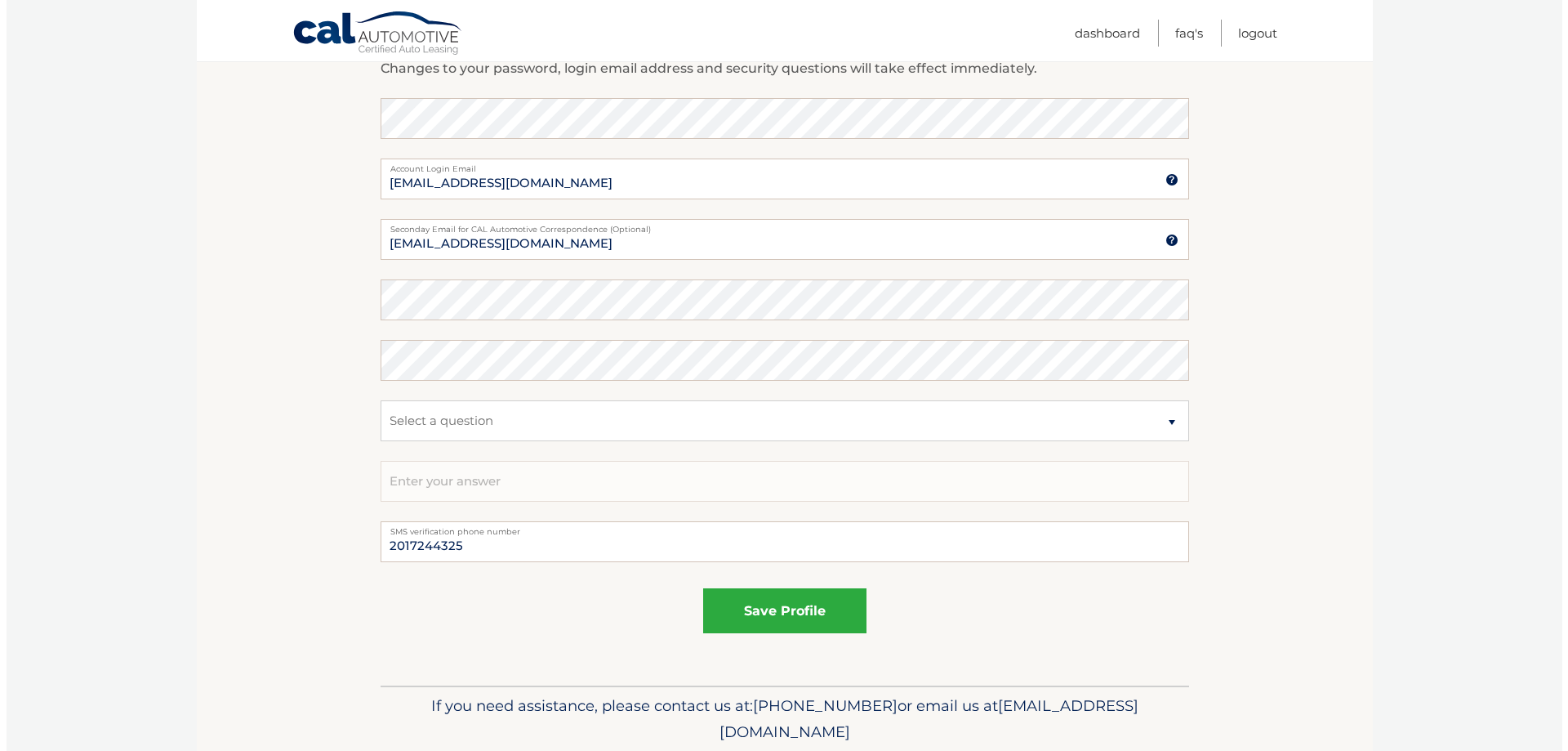
scroll to position [735, 0]
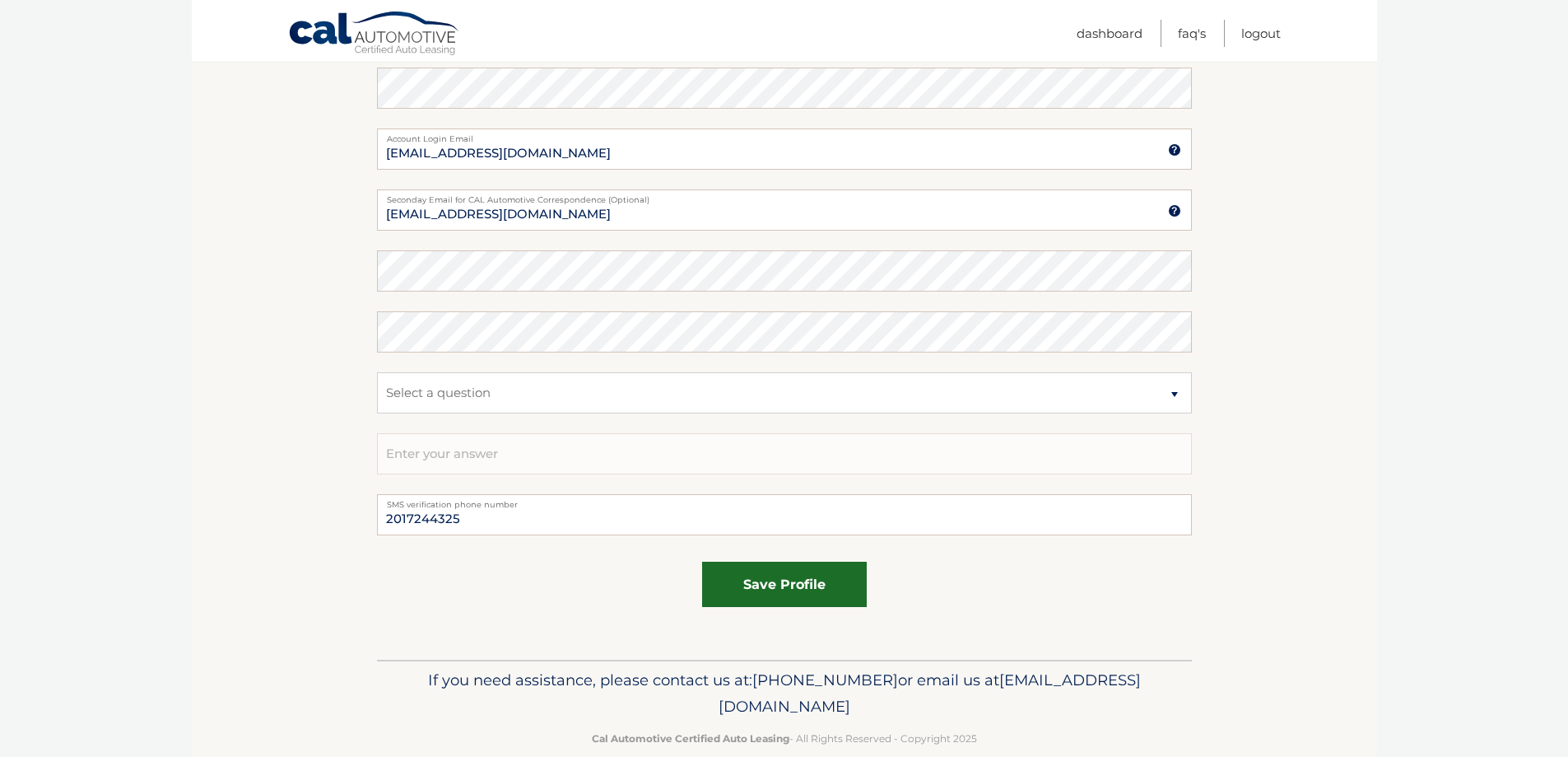
click at [789, 582] on button "save profile" at bounding box center [784, 584] width 165 height 45
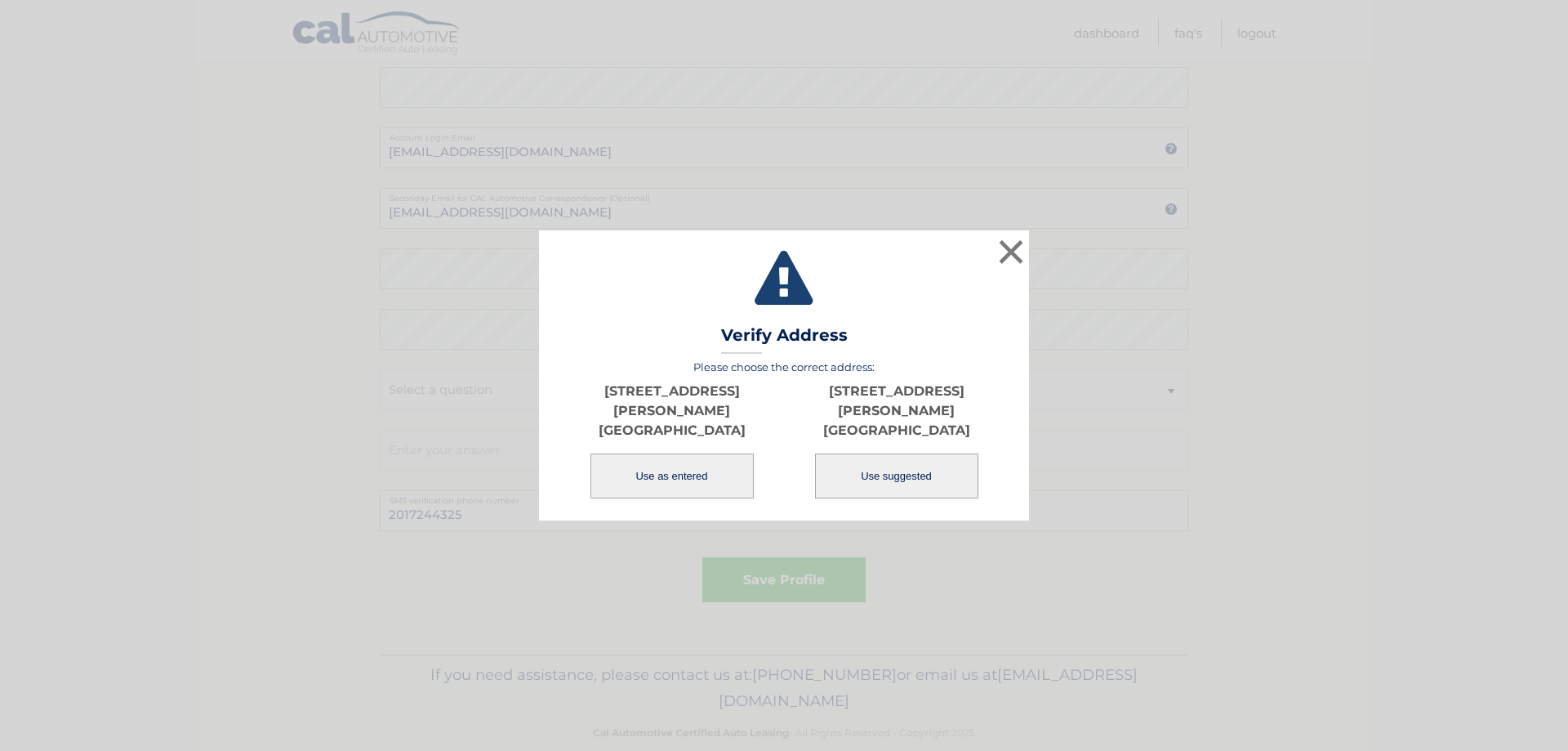
click at [874, 467] on button "Use suggested" at bounding box center [897, 475] width 163 height 45
type input "[STREET_ADDRESS][PERSON_NAME]"
type input "[PERSON_NAME]"
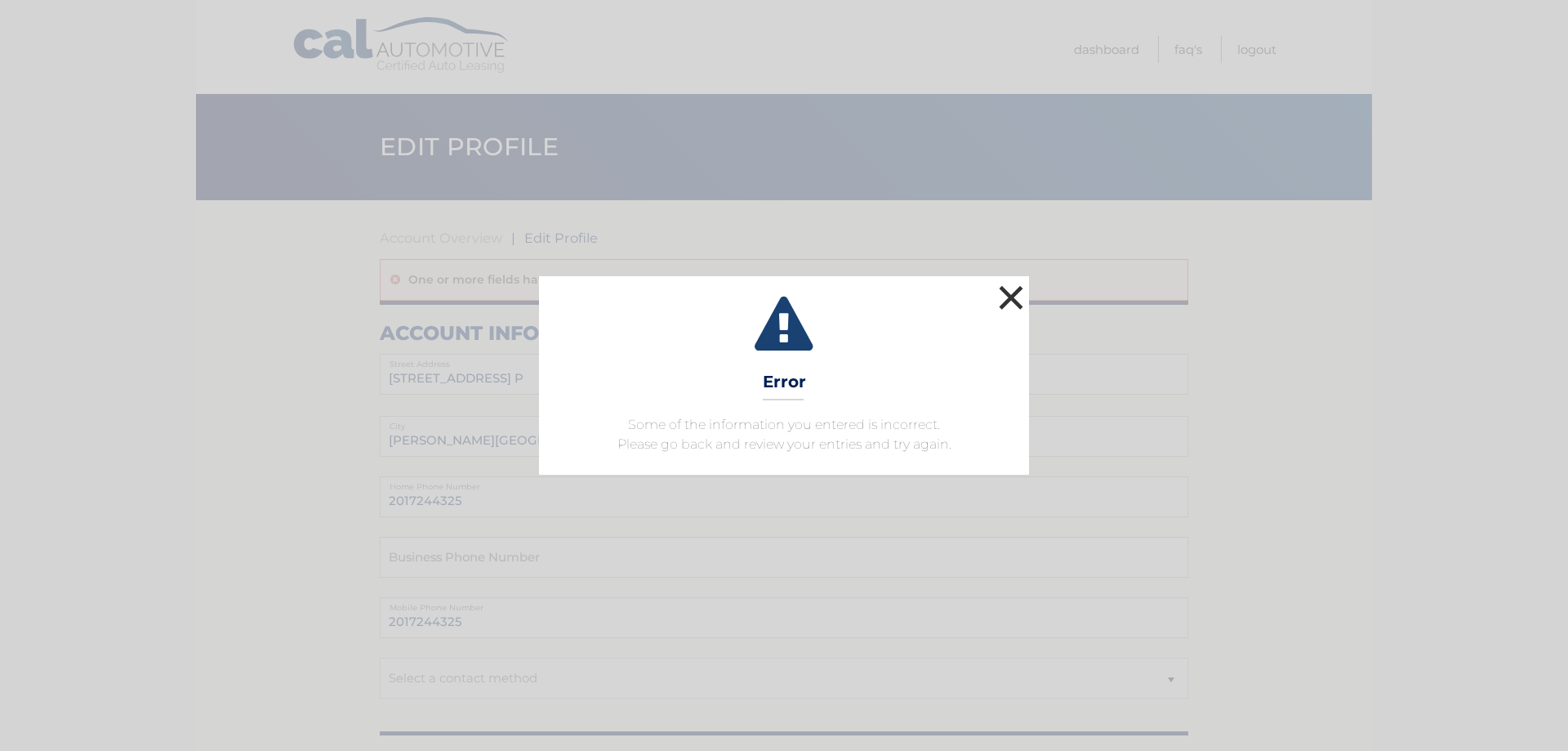
click at [1005, 294] on button "×" at bounding box center [1010, 297] width 32 height 32
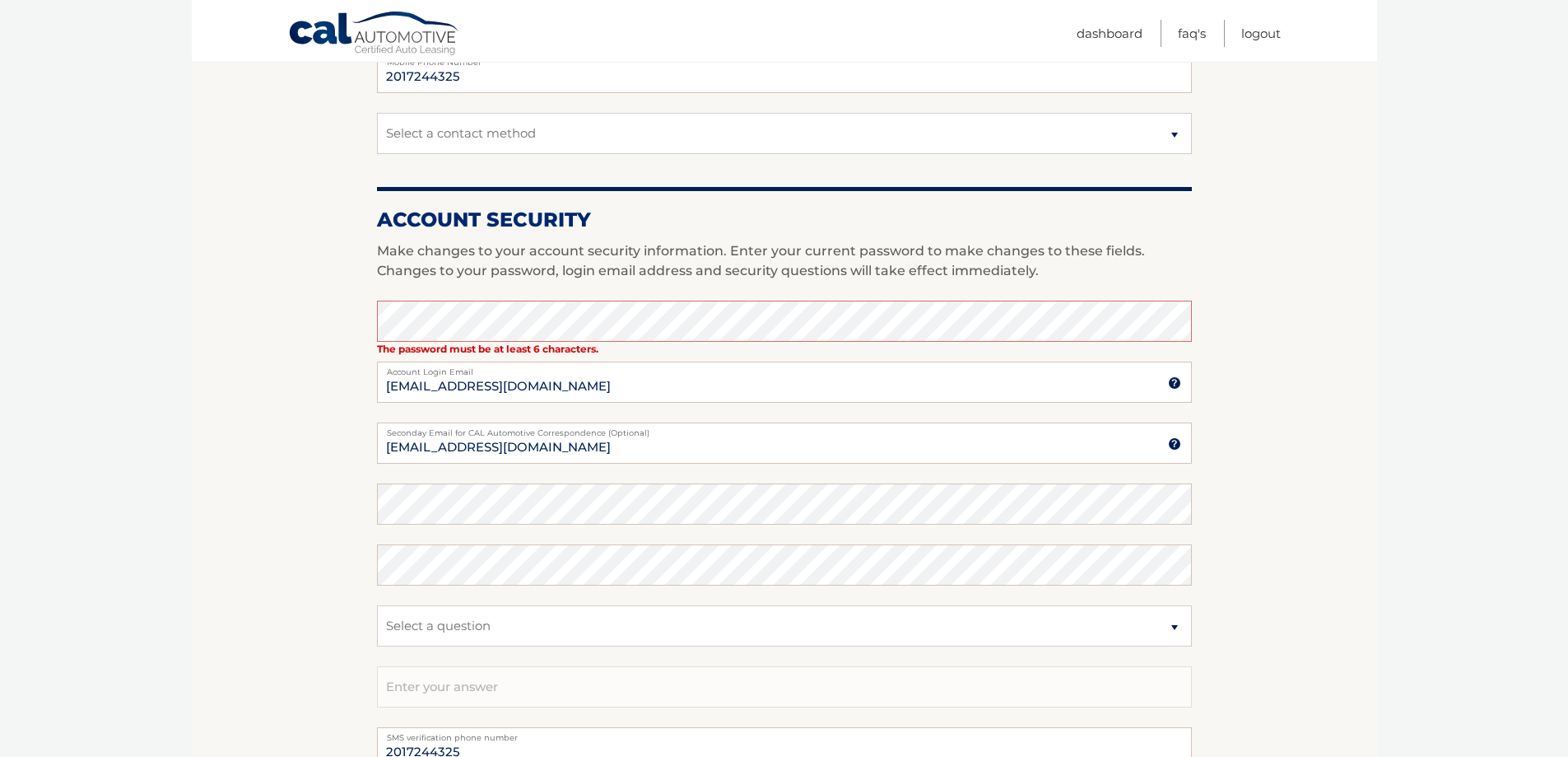
scroll to position [577, 0]
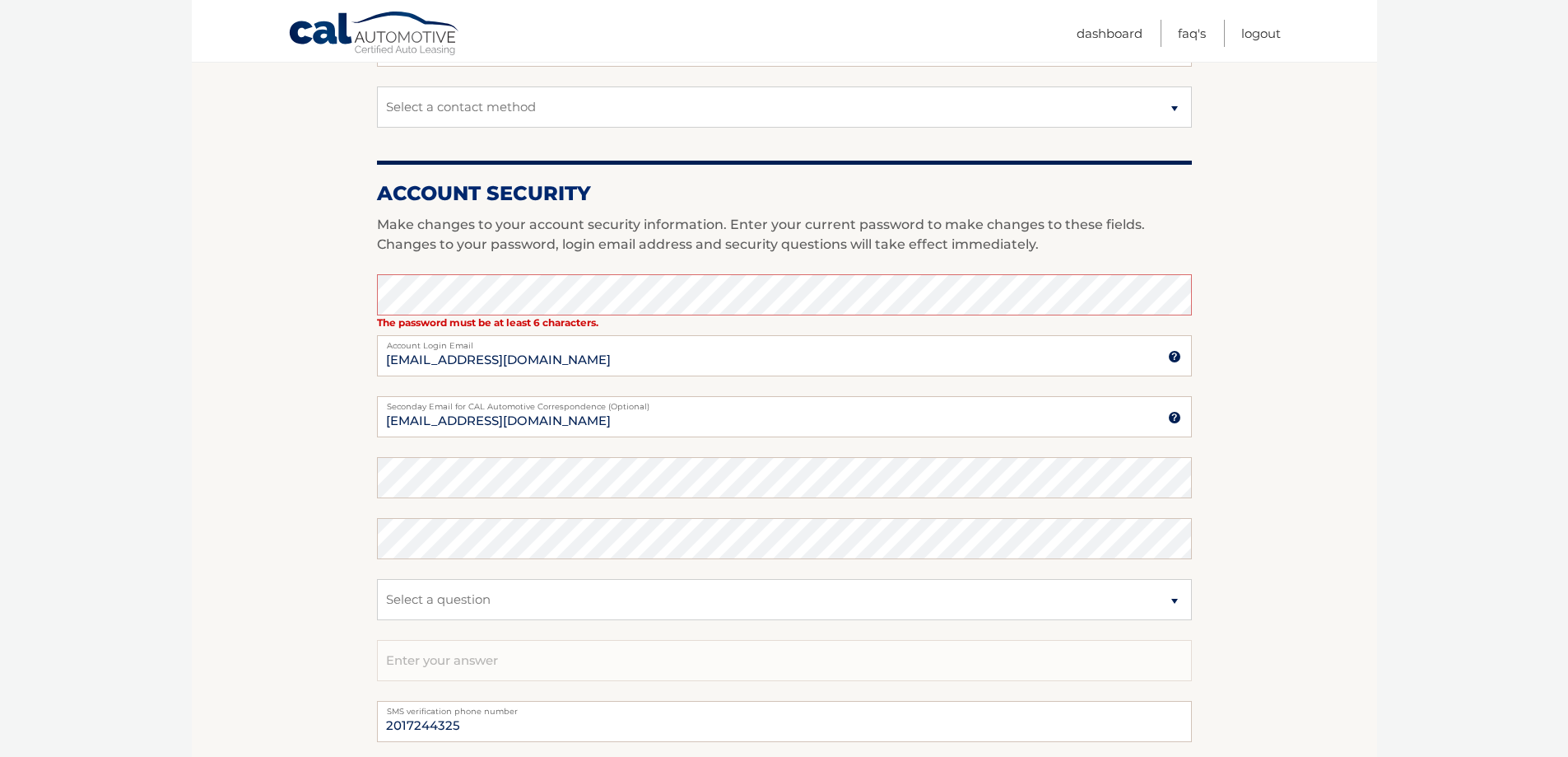
click at [1232, 377] on section "Account Overview | Edit Profile One or more fields have an error. account infor…" at bounding box center [784, 246] width 1185 height 1241
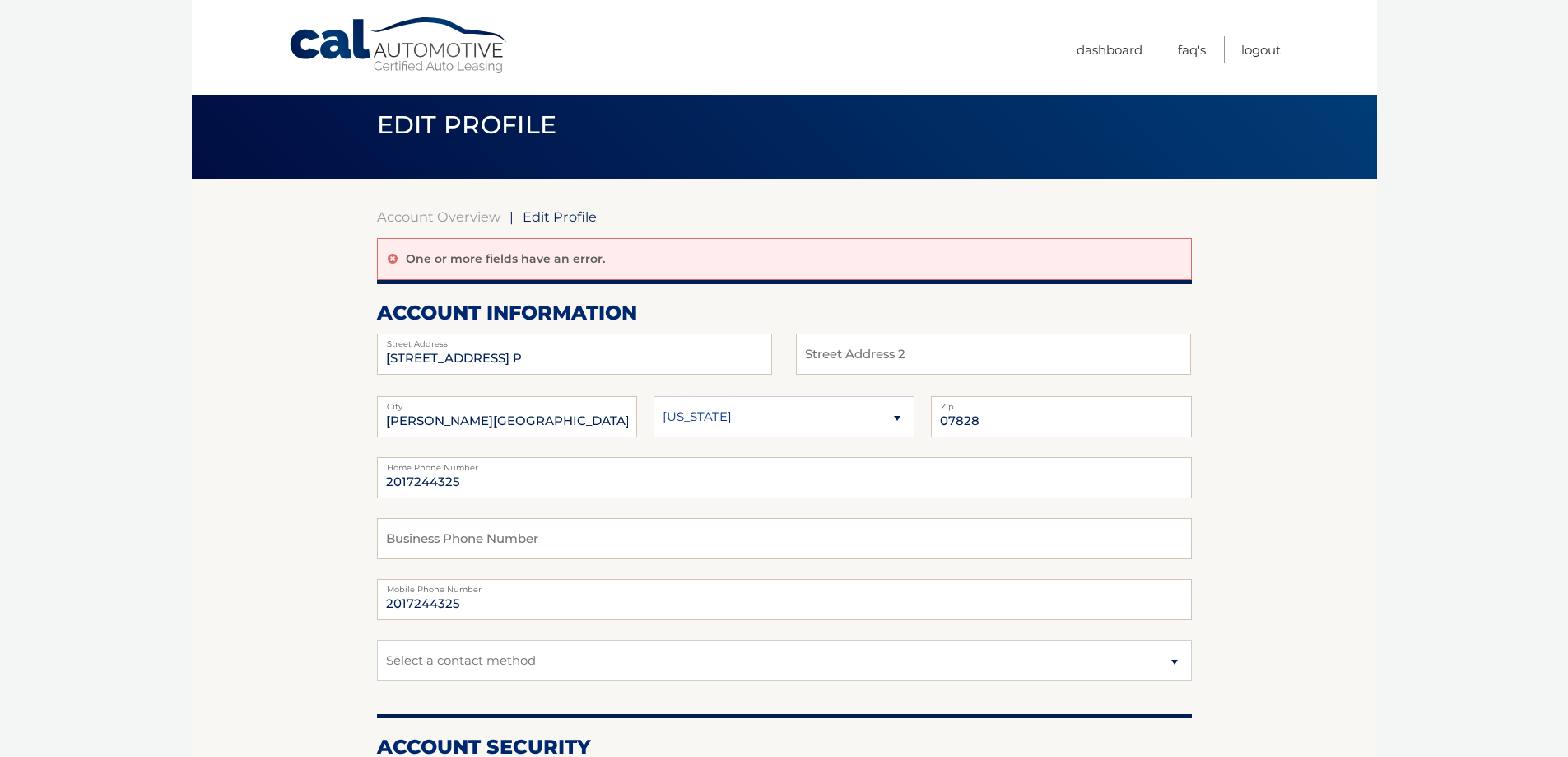
scroll to position [0, 0]
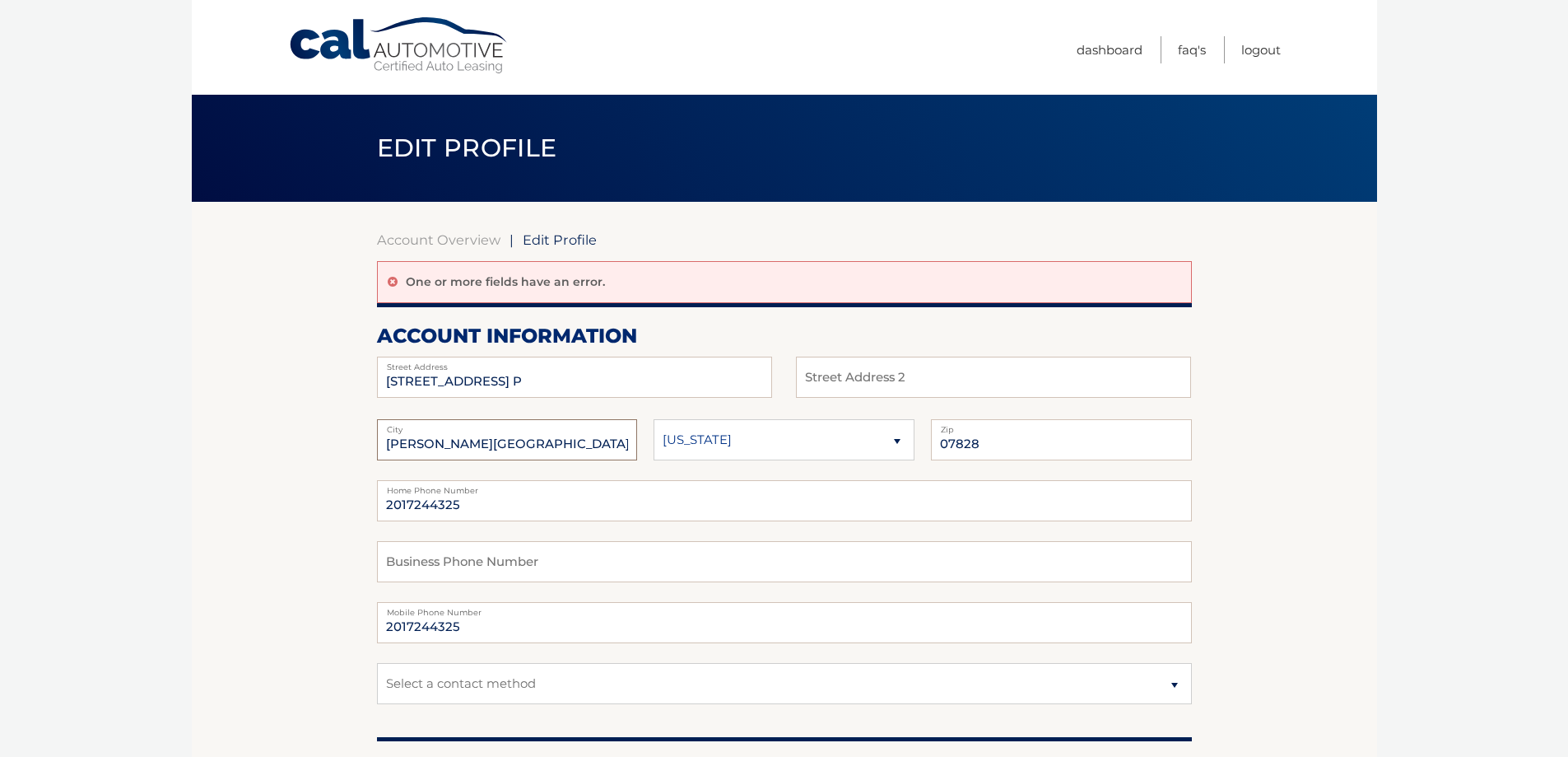
click at [547, 437] on input "BUDD LAKE" at bounding box center [507, 439] width 261 height 41
click at [547, 437] on input "BUDD LAKE" at bounding box center [507, 439] width 261 height 41
drag, startPoint x: 514, startPoint y: 445, endPoint x: 341, endPoint y: 449, distance: 173.0
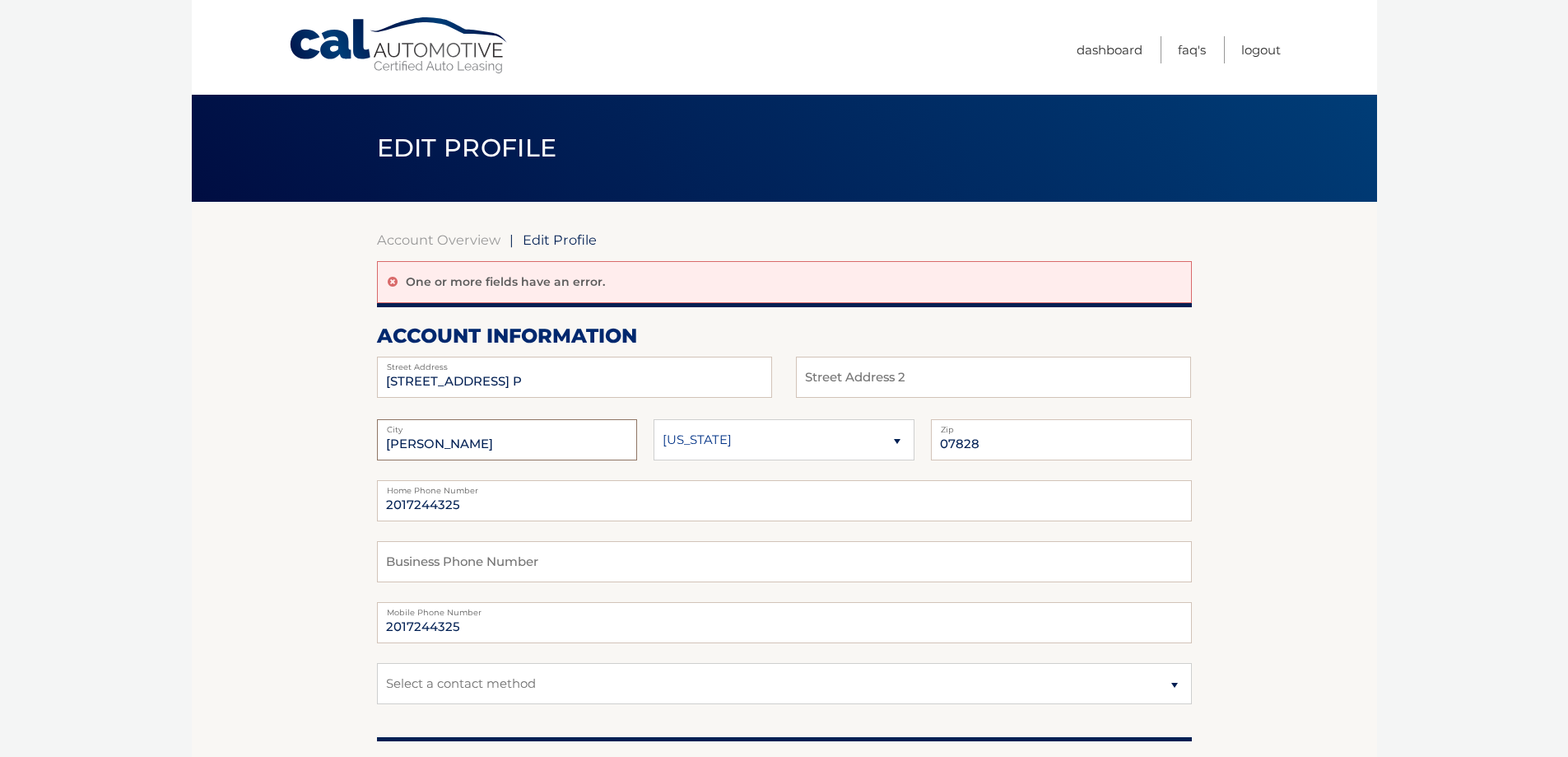
type input "Dumont"
drag, startPoint x: 567, startPoint y: 365, endPoint x: 413, endPoint y: 372, distance: 154.2
click at [392, 369] on label "Street Address" at bounding box center [574, 363] width 395 height 13
drag, startPoint x: 471, startPoint y: 378, endPoint x: 352, endPoint y: 382, distance: 119.1
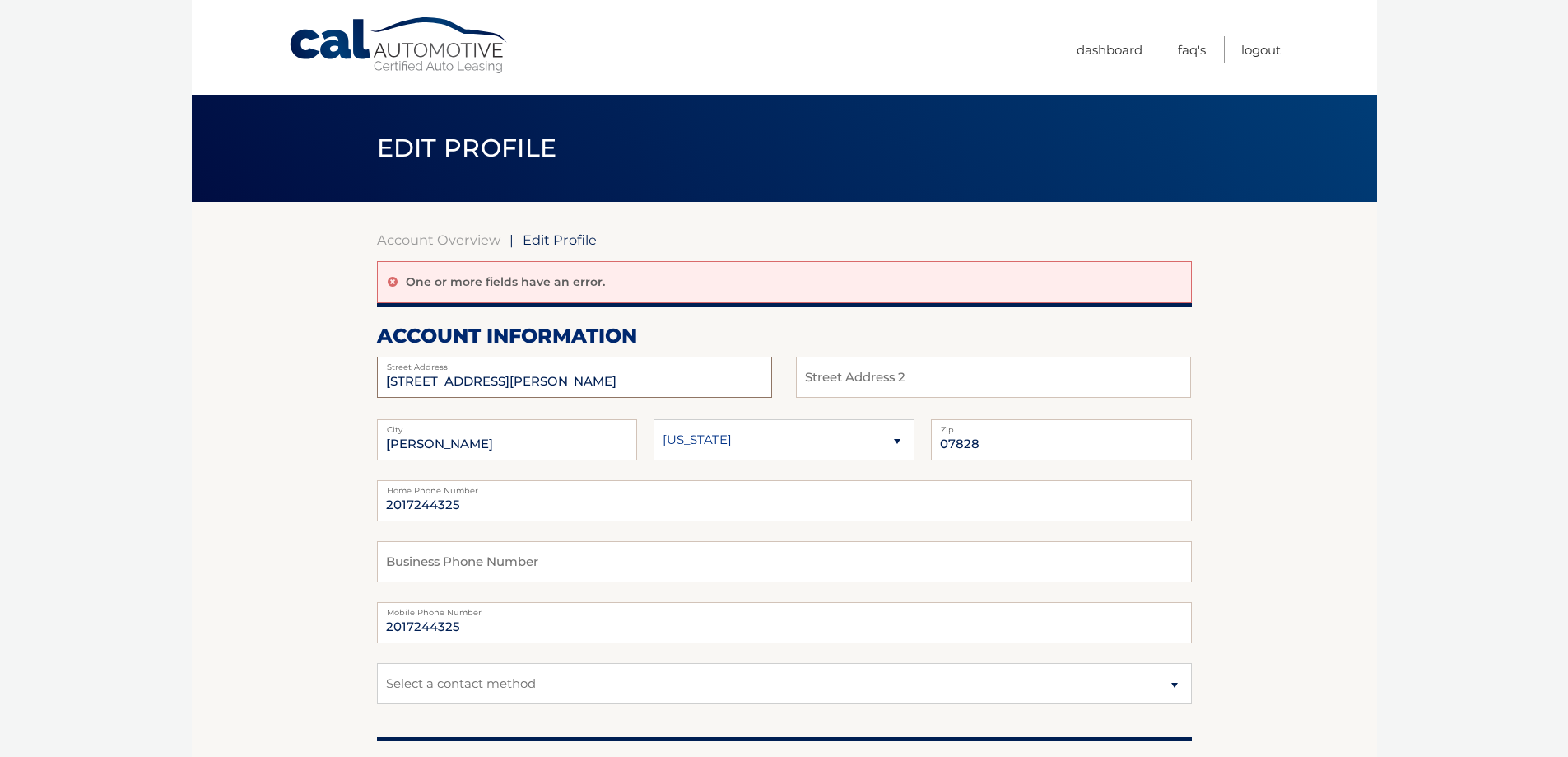
type input "51 Charles St"
type input "2nd Floor"
click at [796, 430] on select "Alaska Alabama Arkansas Arizona California" at bounding box center [784, 439] width 261 height 41
select select "NJ"
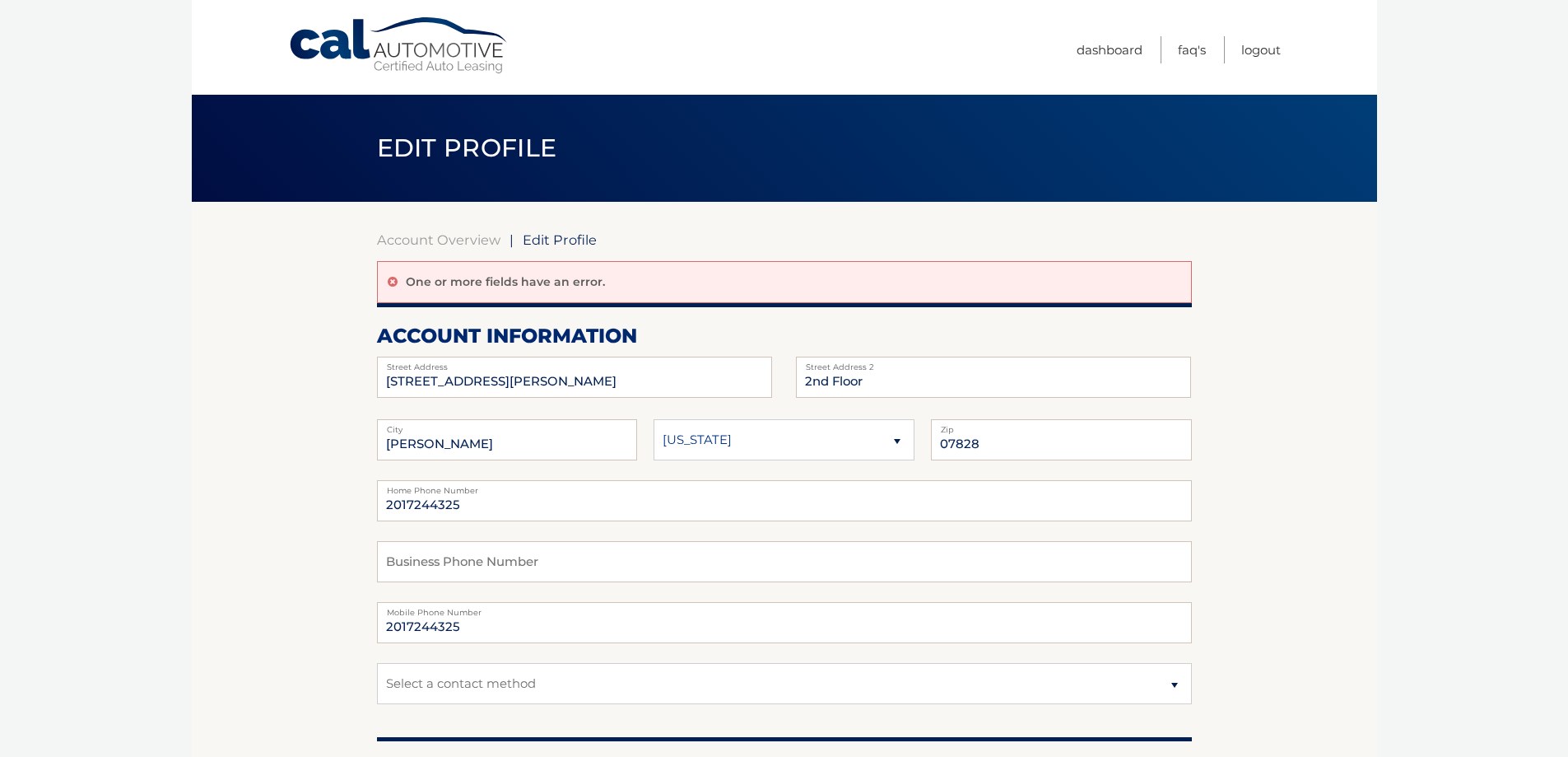
click at [654, 419] on select "Alaska Alabama Arkansas Arizona California" at bounding box center [784, 439] width 261 height 41
click at [964, 441] on input "07828" at bounding box center [1061, 439] width 261 height 41
click at [958, 439] on input "07828" at bounding box center [1061, 439] width 261 height 41
type input "07628"
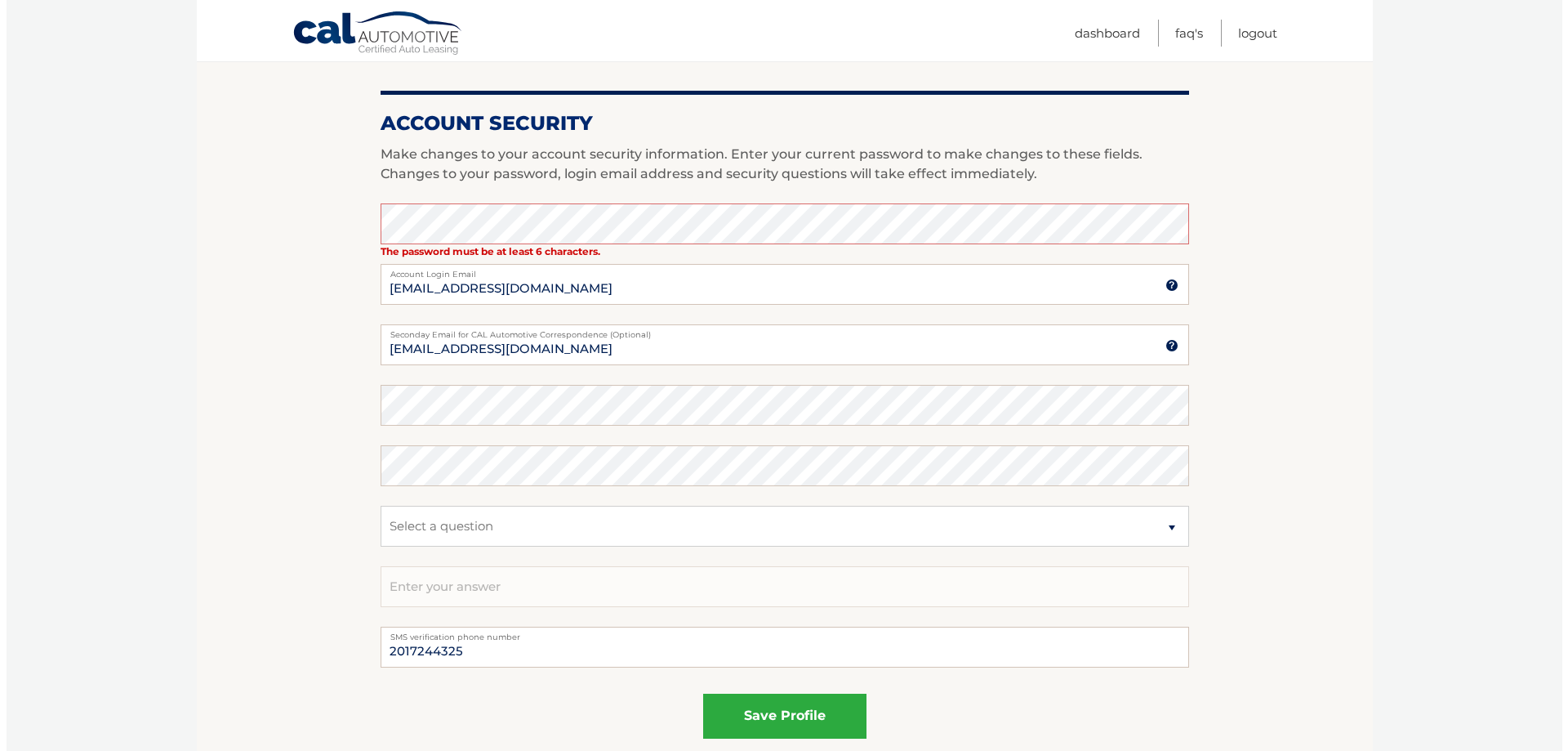
scroll to position [653, 0]
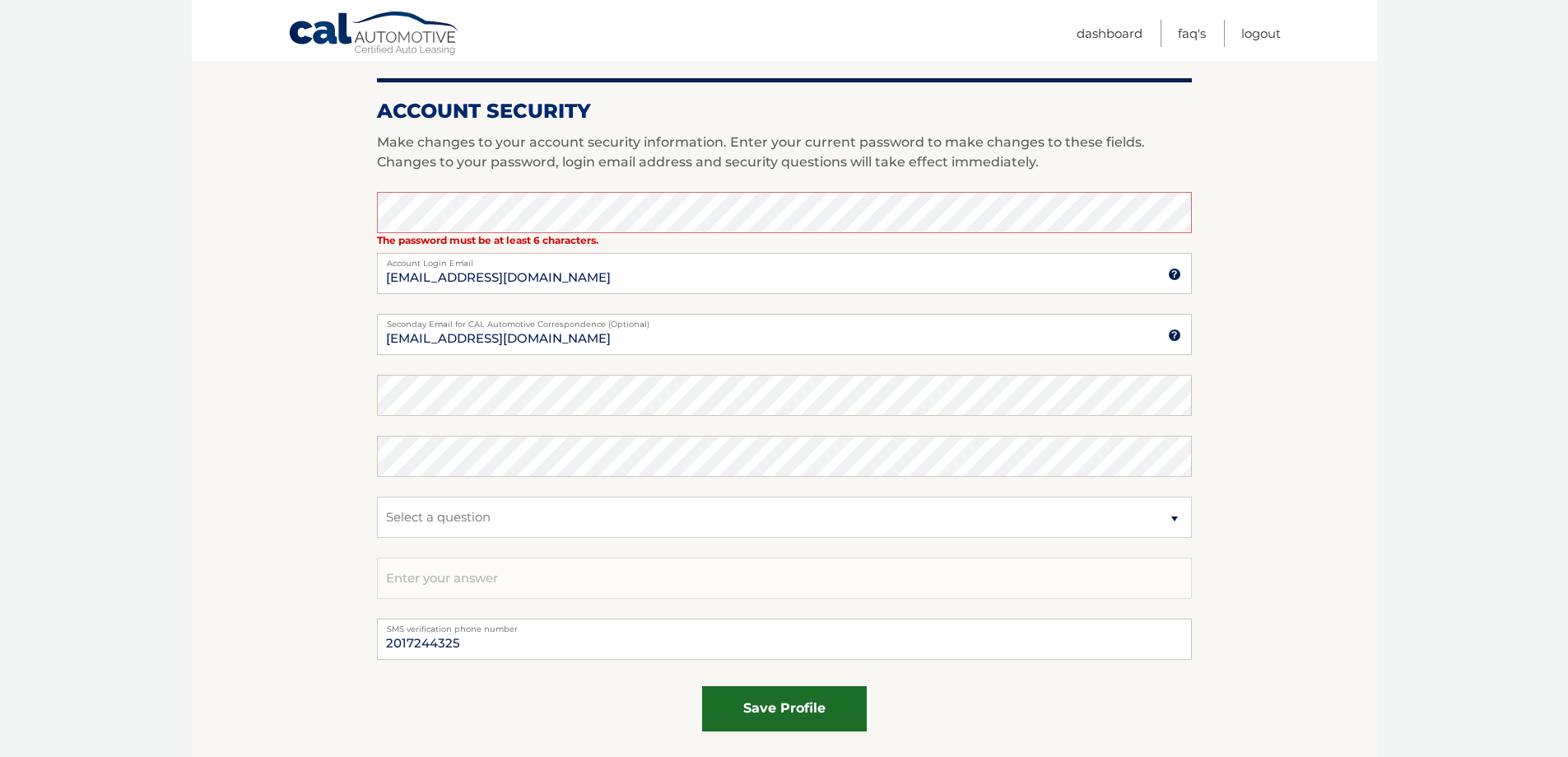
click at [788, 716] on button "save profile" at bounding box center [784, 708] width 165 height 45
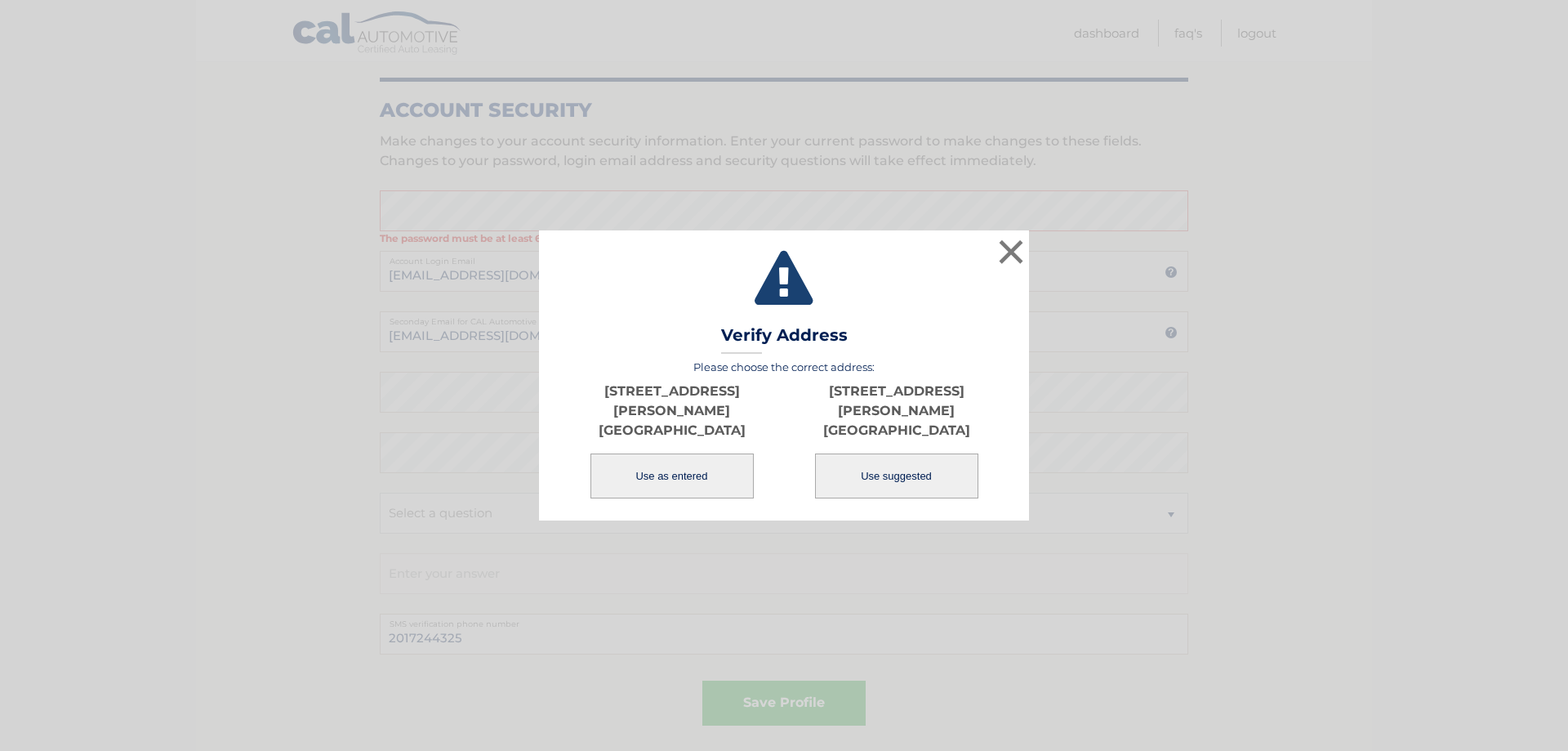
click at [875, 464] on button "Use suggested" at bounding box center [897, 475] width 163 height 45
type input "[STREET_ADDRESS][PERSON_NAME]"
type input "[PERSON_NAME]"
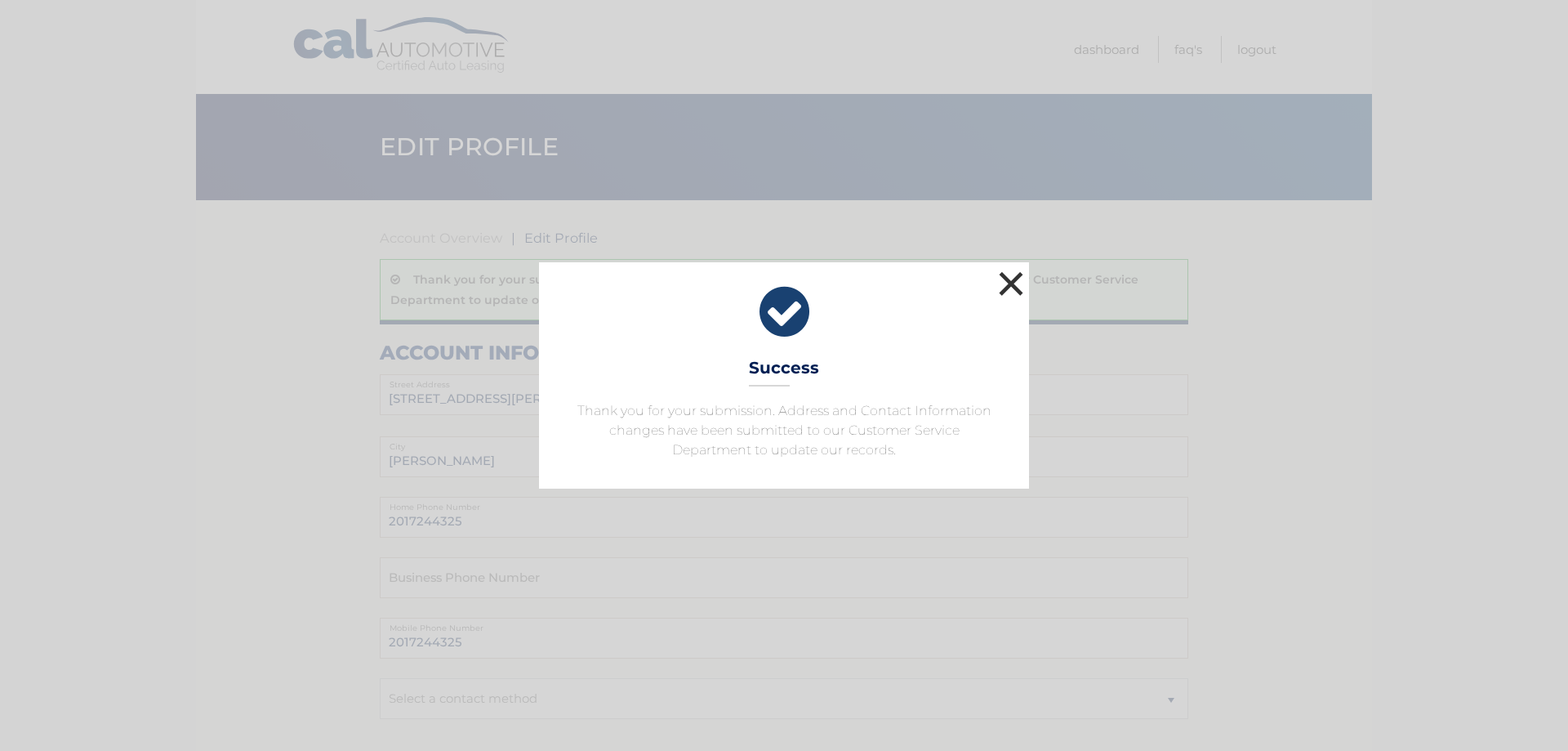
click at [1006, 279] on button "×" at bounding box center [1010, 283] width 32 height 32
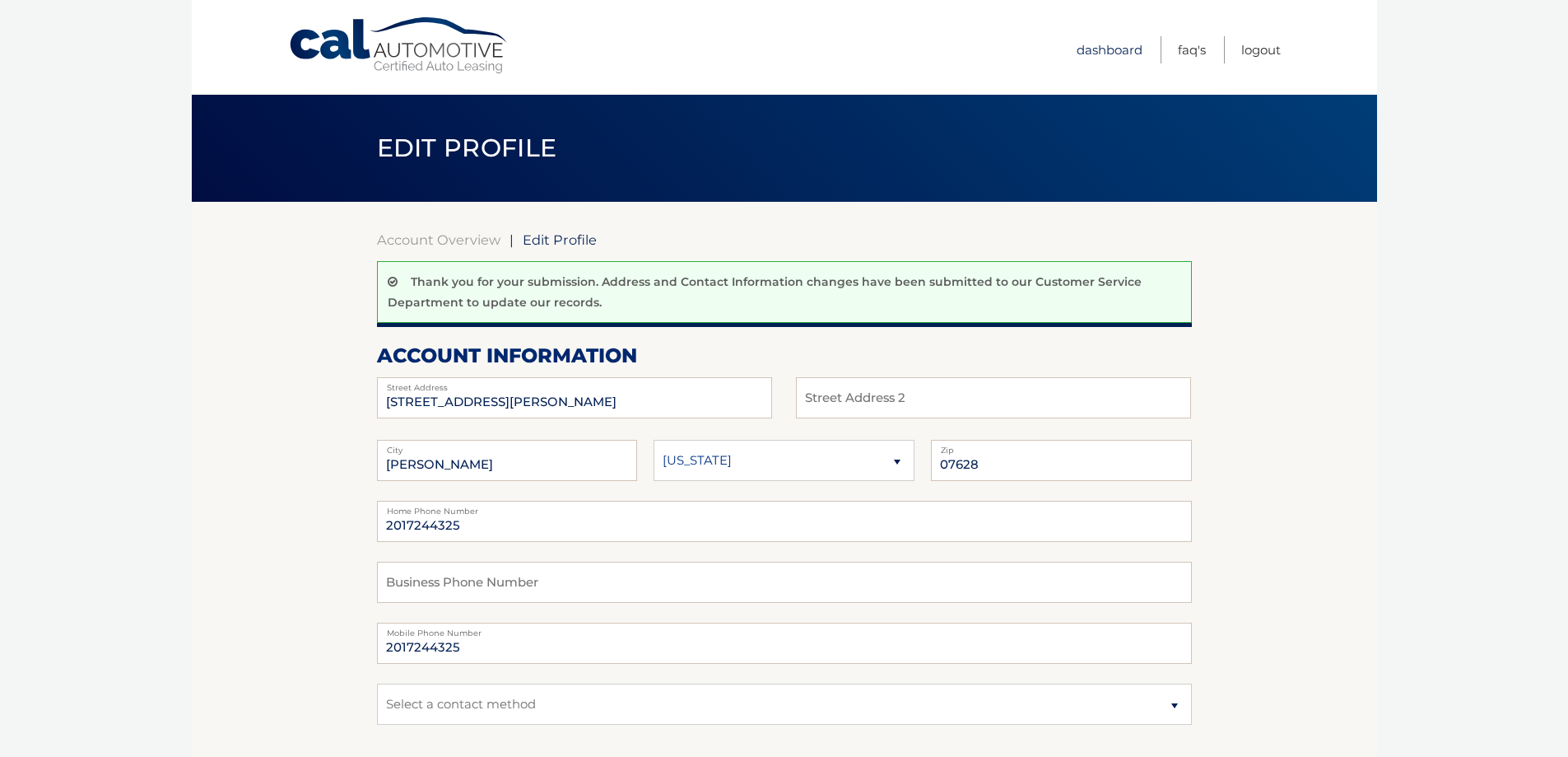
click at [1129, 50] on link "Dashboard" at bounding box center [1110, 49] width 66 height 27
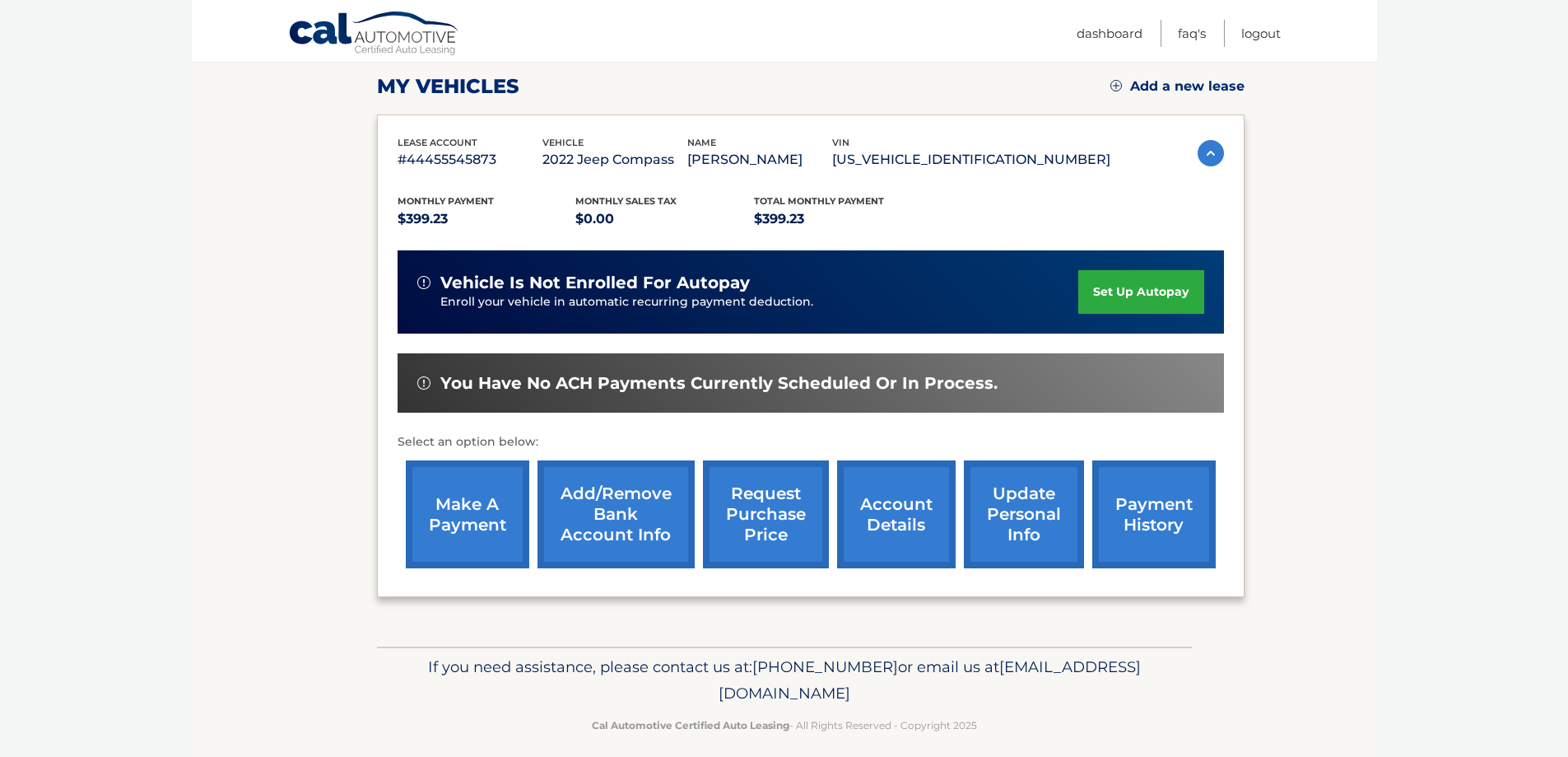
scroll to position [241, 0]
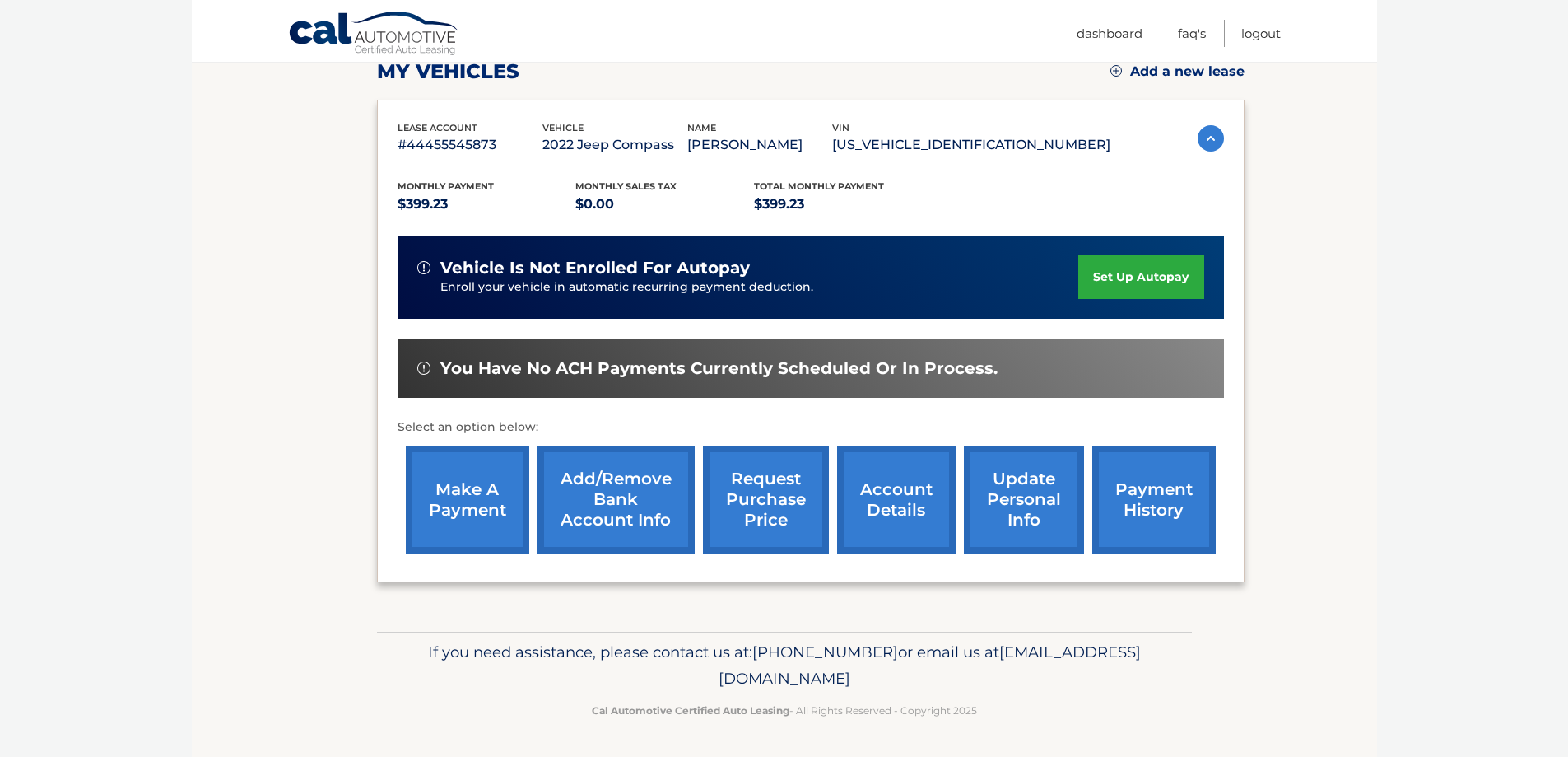
click at [896, 498] on link "account details" at bounding box center [896, 499] width 119 height 108
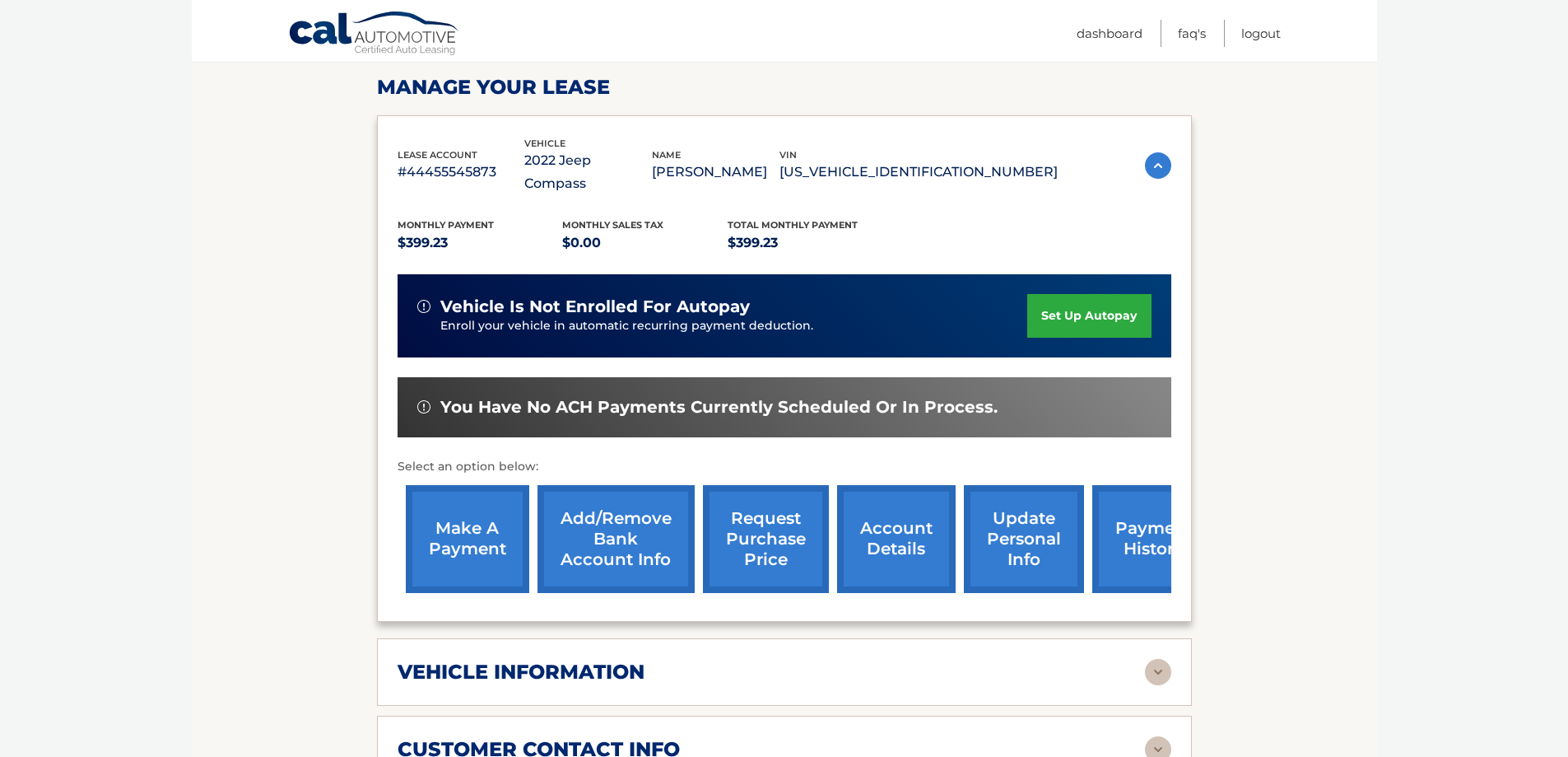
scroll to position [577, 0]
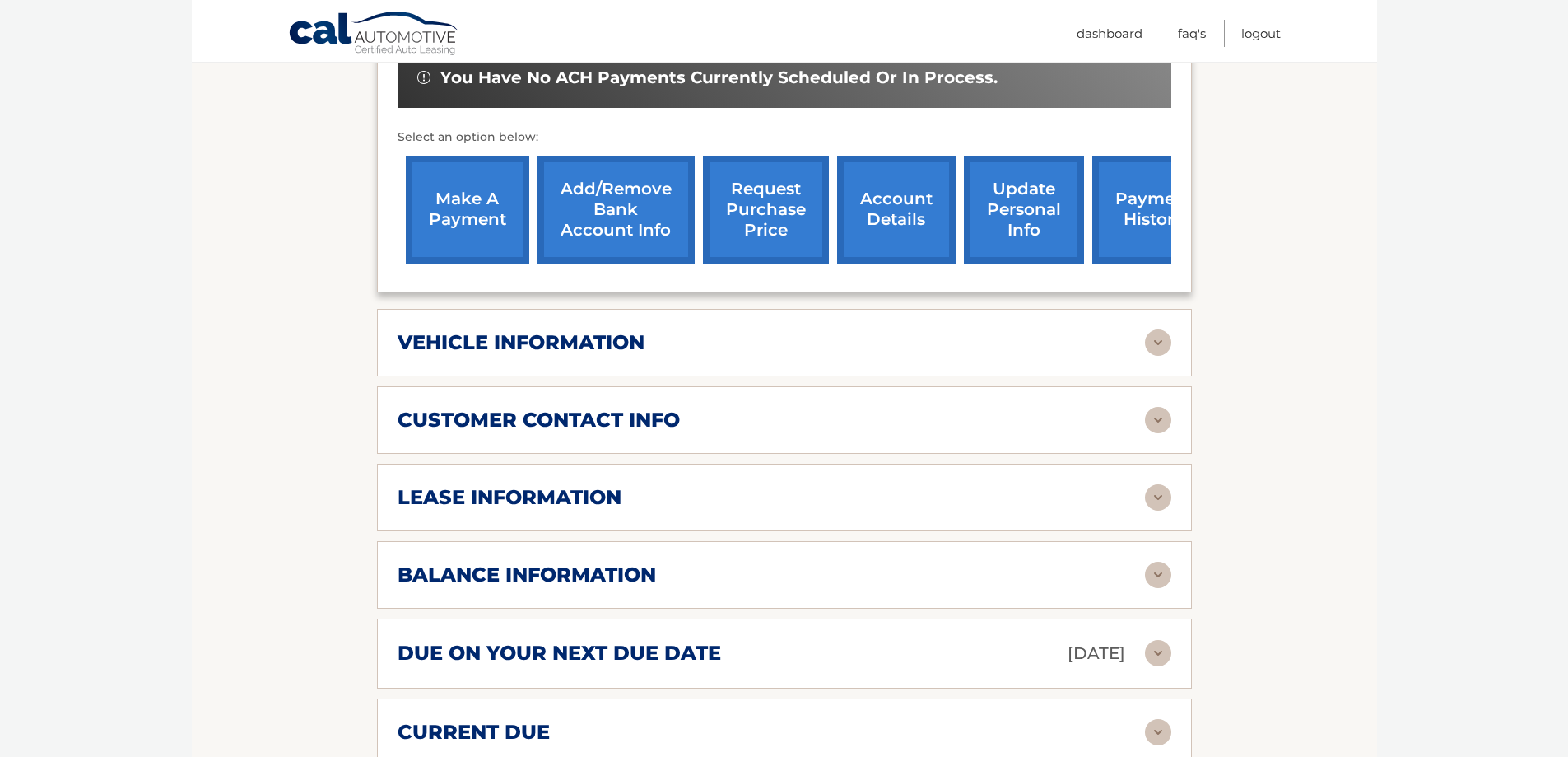
click at [1154, 562] on img at bounding box center [1158, 575] width 26 height 26
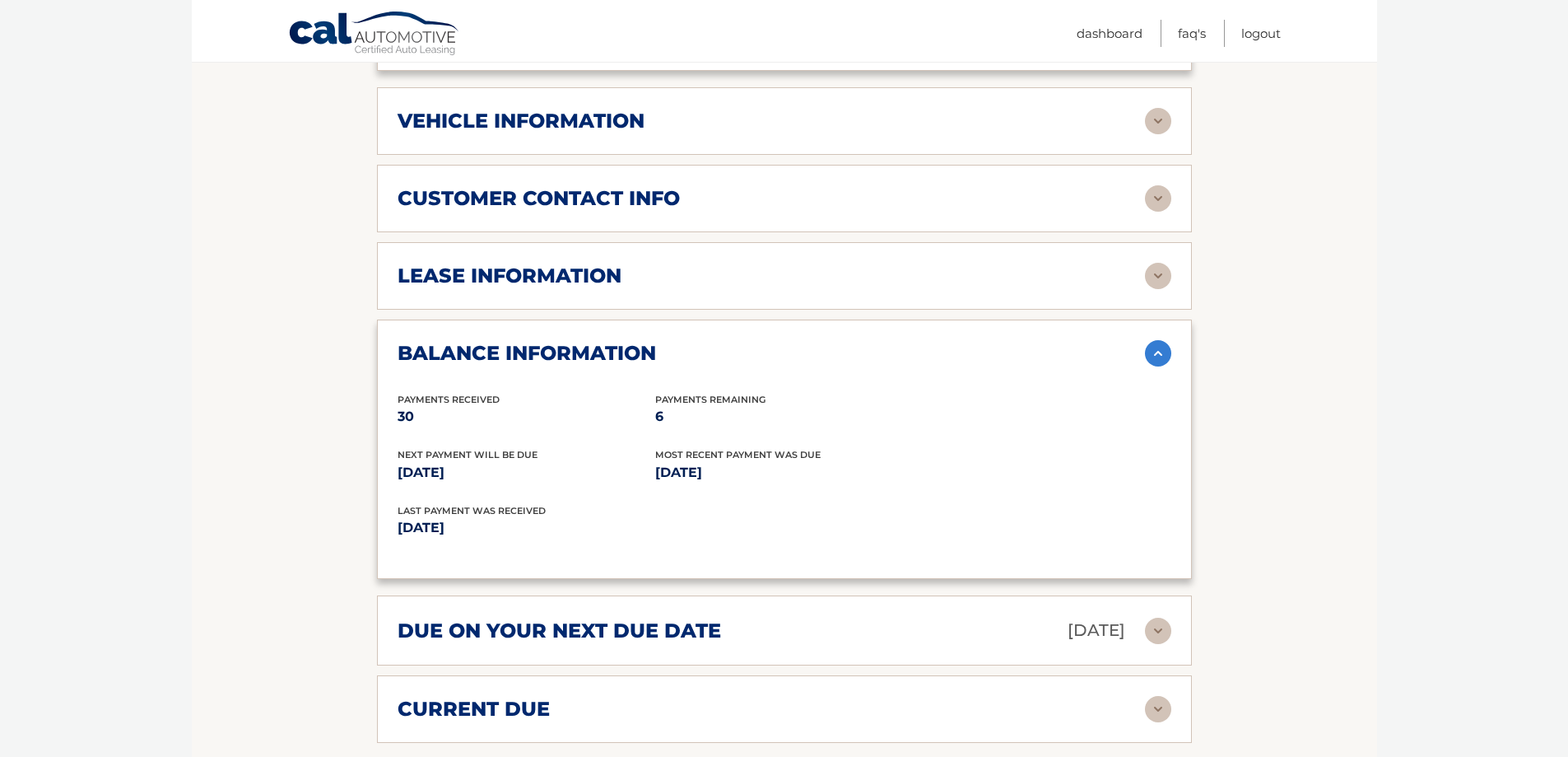
scroll to position [823, 0]
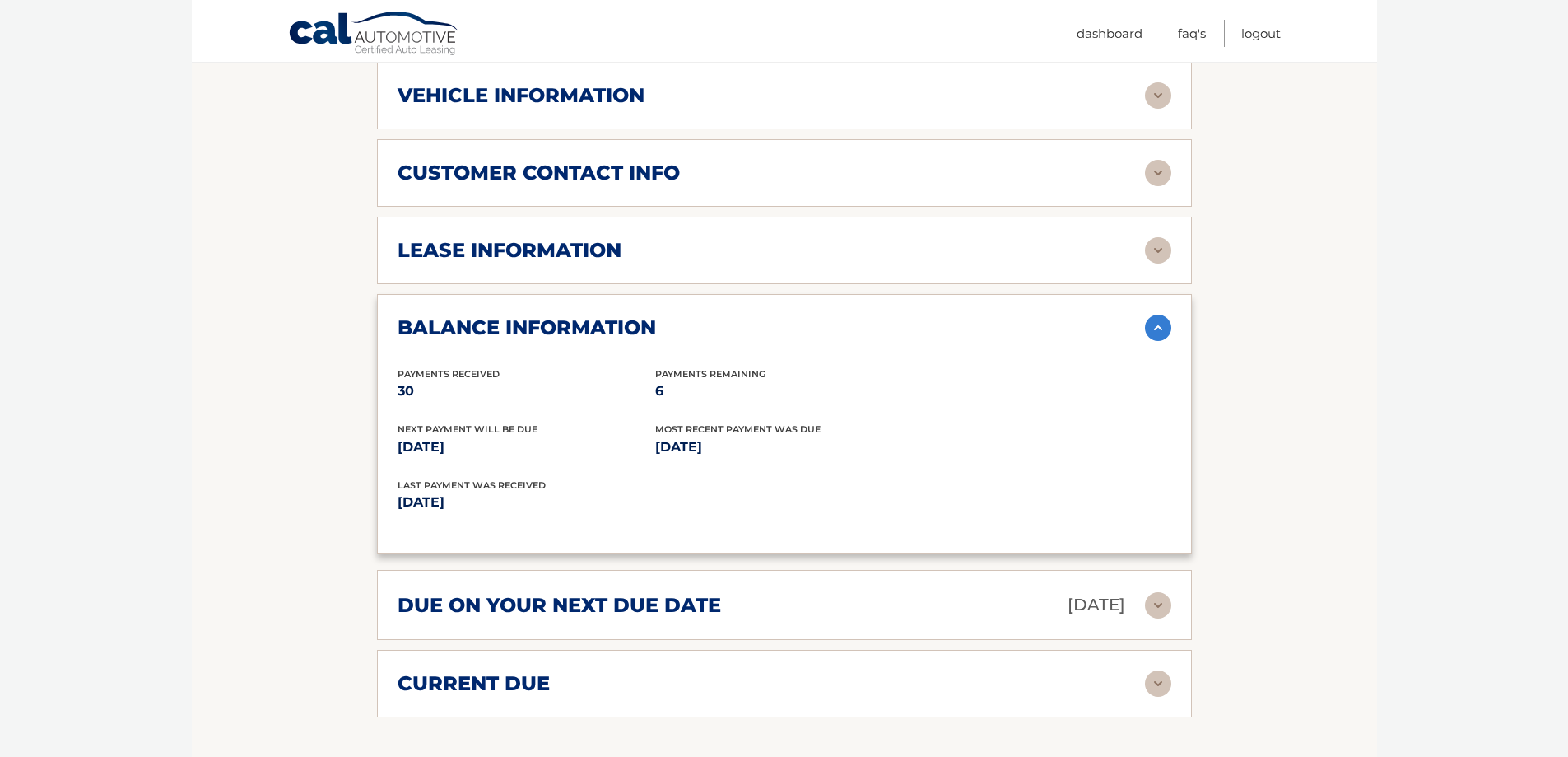
click at [1157, 237] on img at bounding box center [1158, 250] width 26 height 26
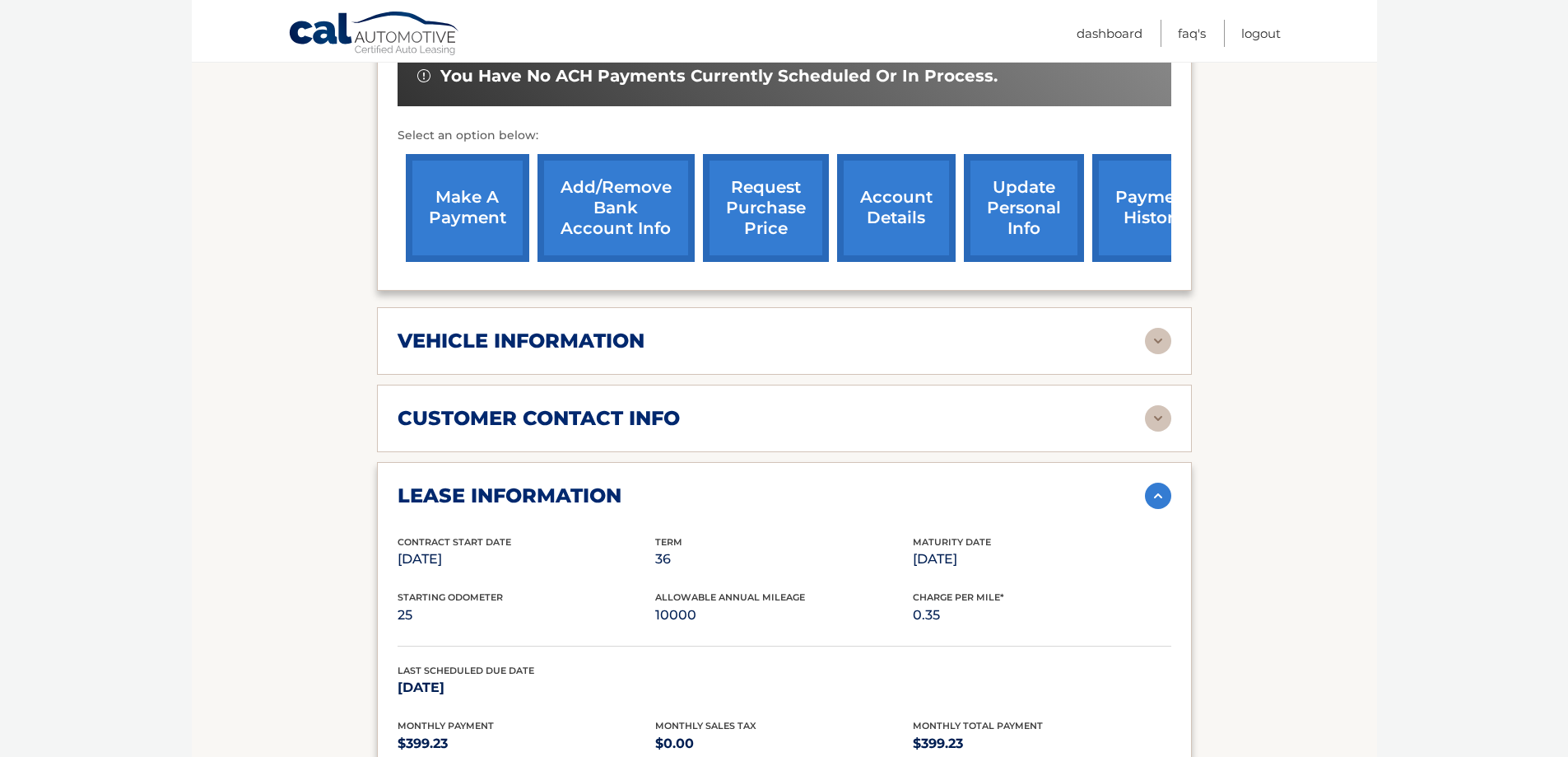
scroll to position [577, 0]
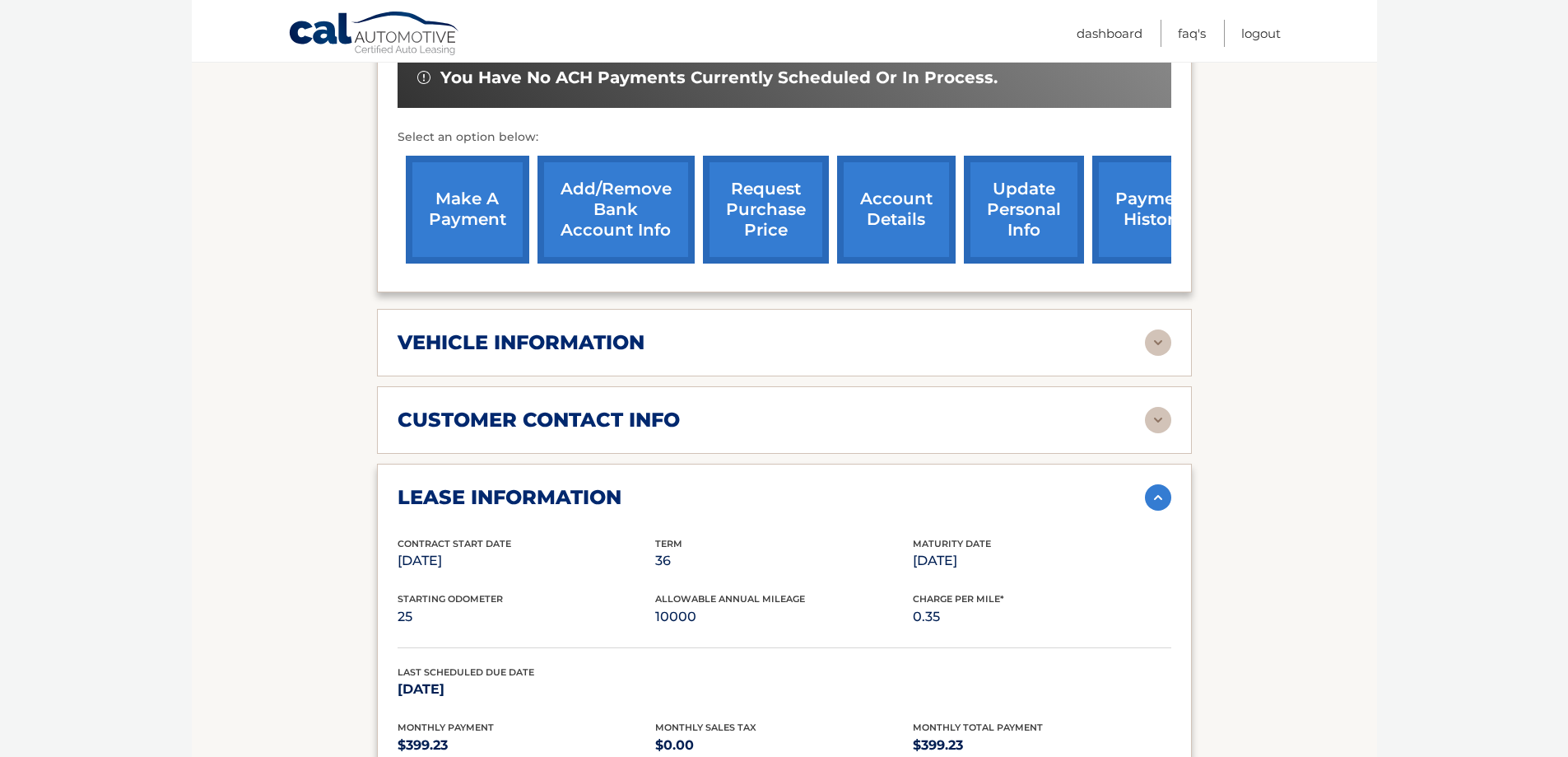
click at [1161, 484] on img at bounding box center [1158, 497] width 26 height 26
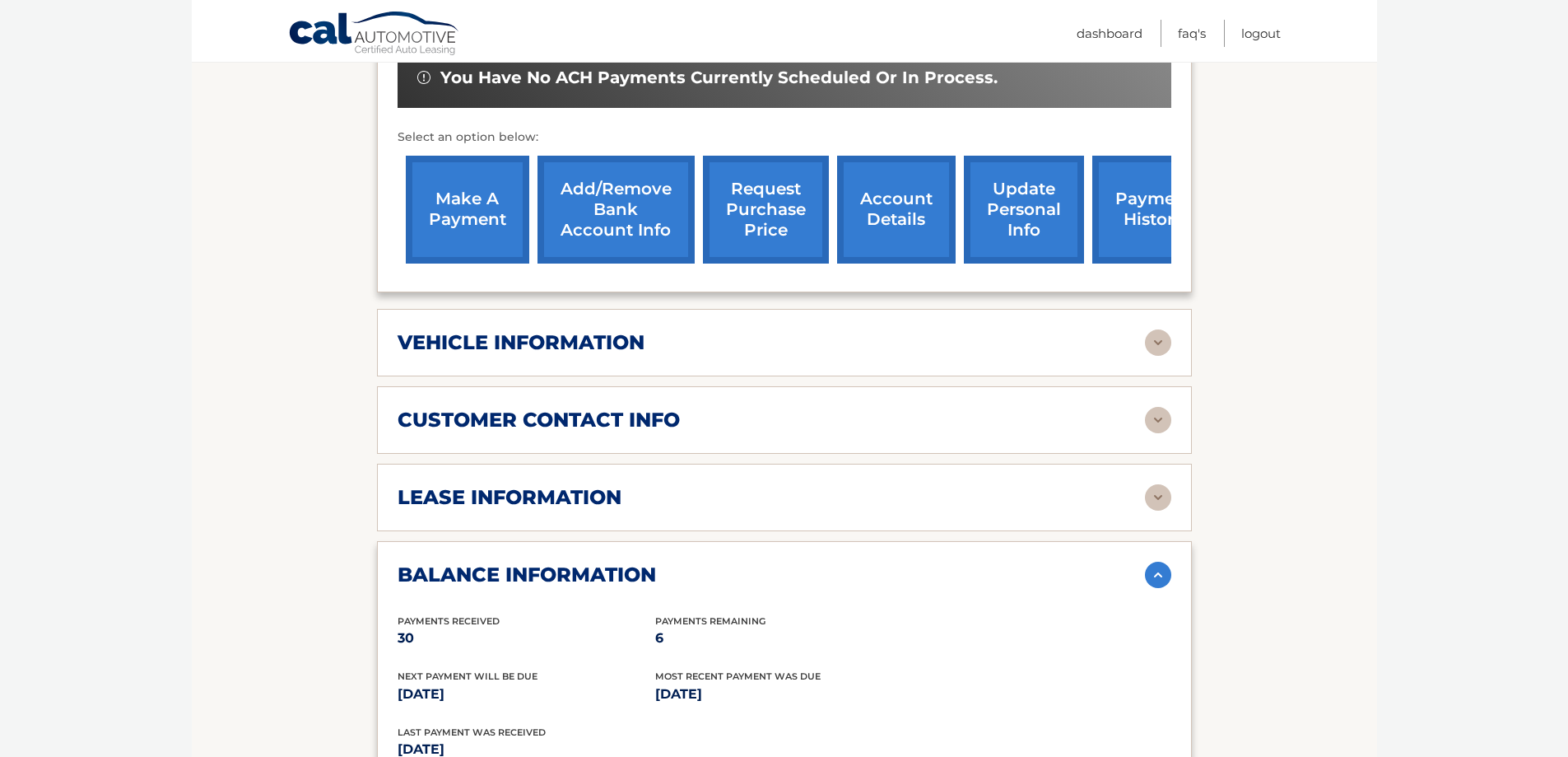
click at [1168, 541] on div "balance information Payments Received 30 Payments Remaining 6 Next Payment will…" at bounding box center [784, 672] width 815 height 261
click at [1166, 562] on img at bounding box center [1158, 575] width 26 height 26
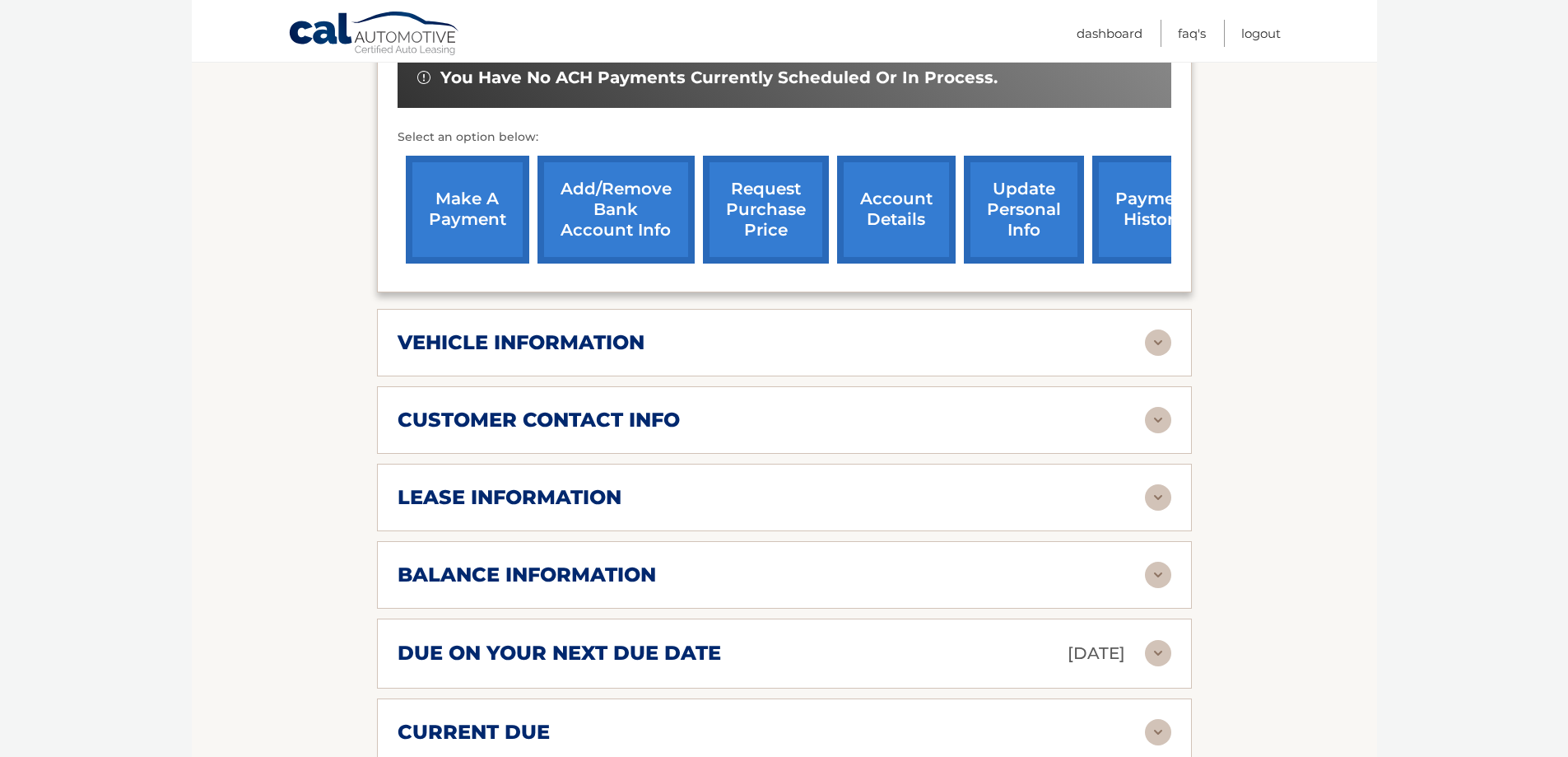
click at [767, 184] on link "request purchase price" at bounding box center [766, 209] width 126 height 108
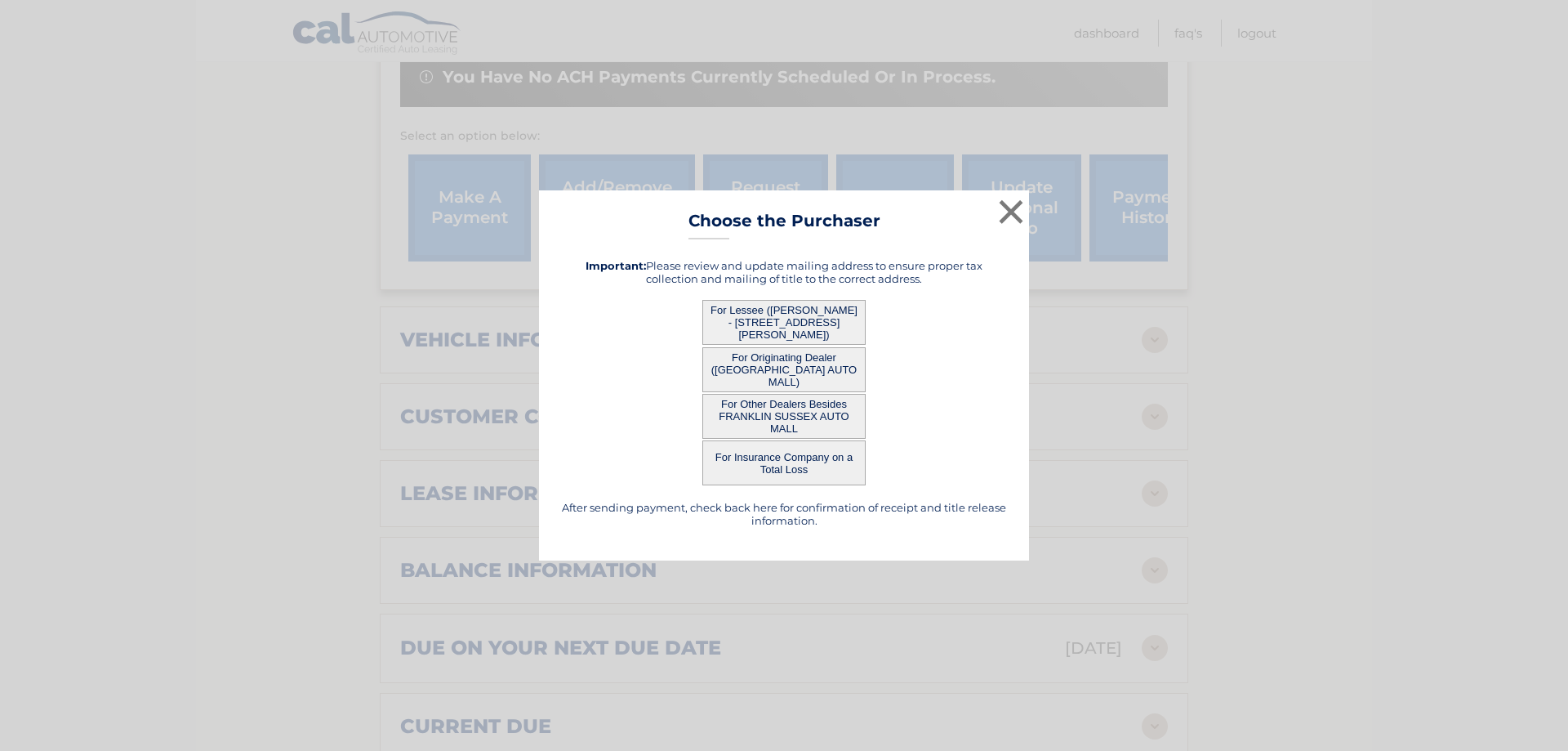
click at [778, 318] on button "For Lessee ([PERSON_NAME] - [STREET_ADDRESS][PERSON_NAME])" at bounding box center [784, 321] width 163 height 45
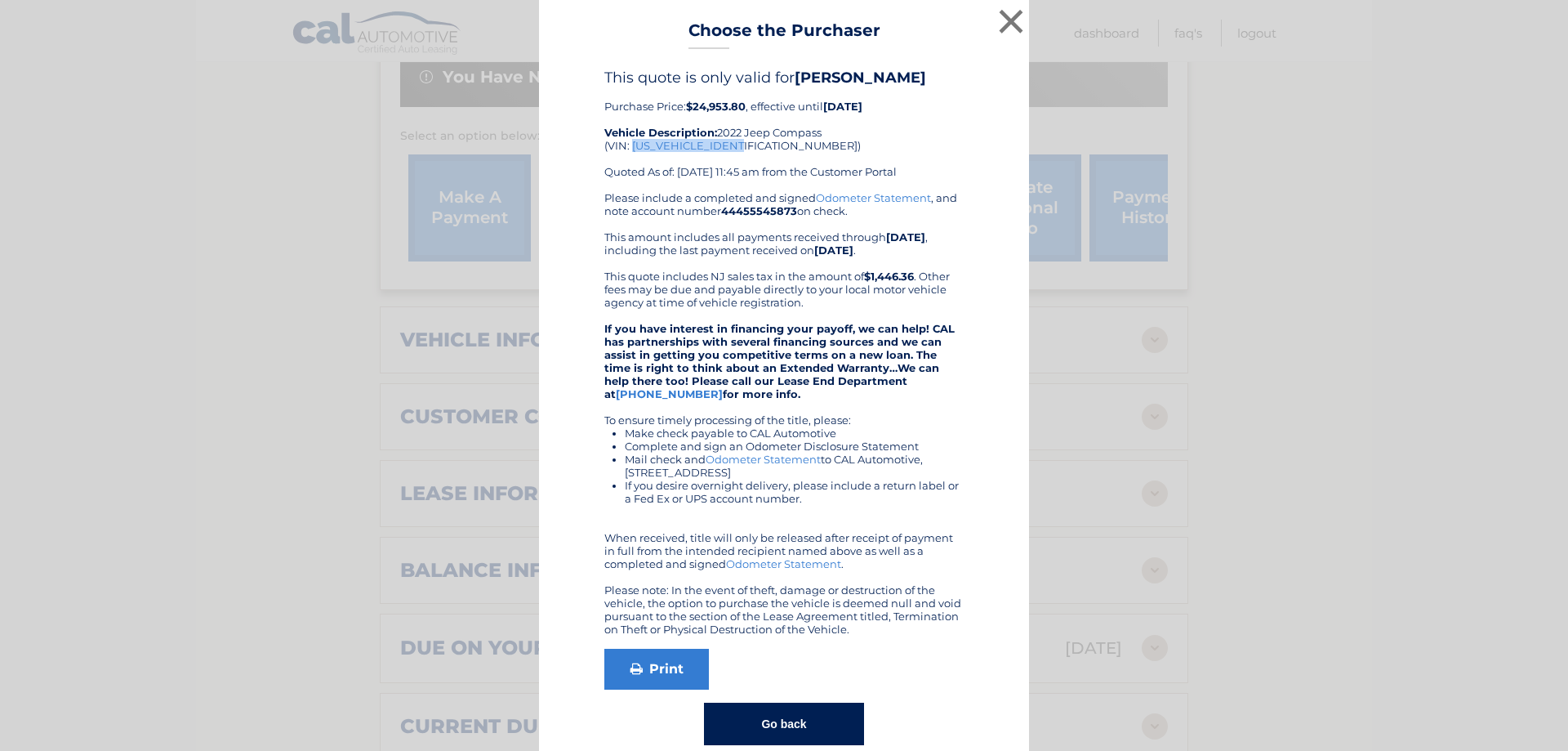
drag, startPoint x: 626, startPoint y: 146, endPoint x: 740, endPoint y: 148, distance: 114.0
click at [740, 148] on div "This quote is only valid for [PERSON_NAME] Purchase Price: $24,953.80 , effecti…" at bounding box center [784, 130] width 360 height 122
copy div "[US_VEHICLE_IDENTIFICATION_NUMBER]"
click at [1003, 21] on button "×" at bounding box center [1010, 21] width 32 height 32
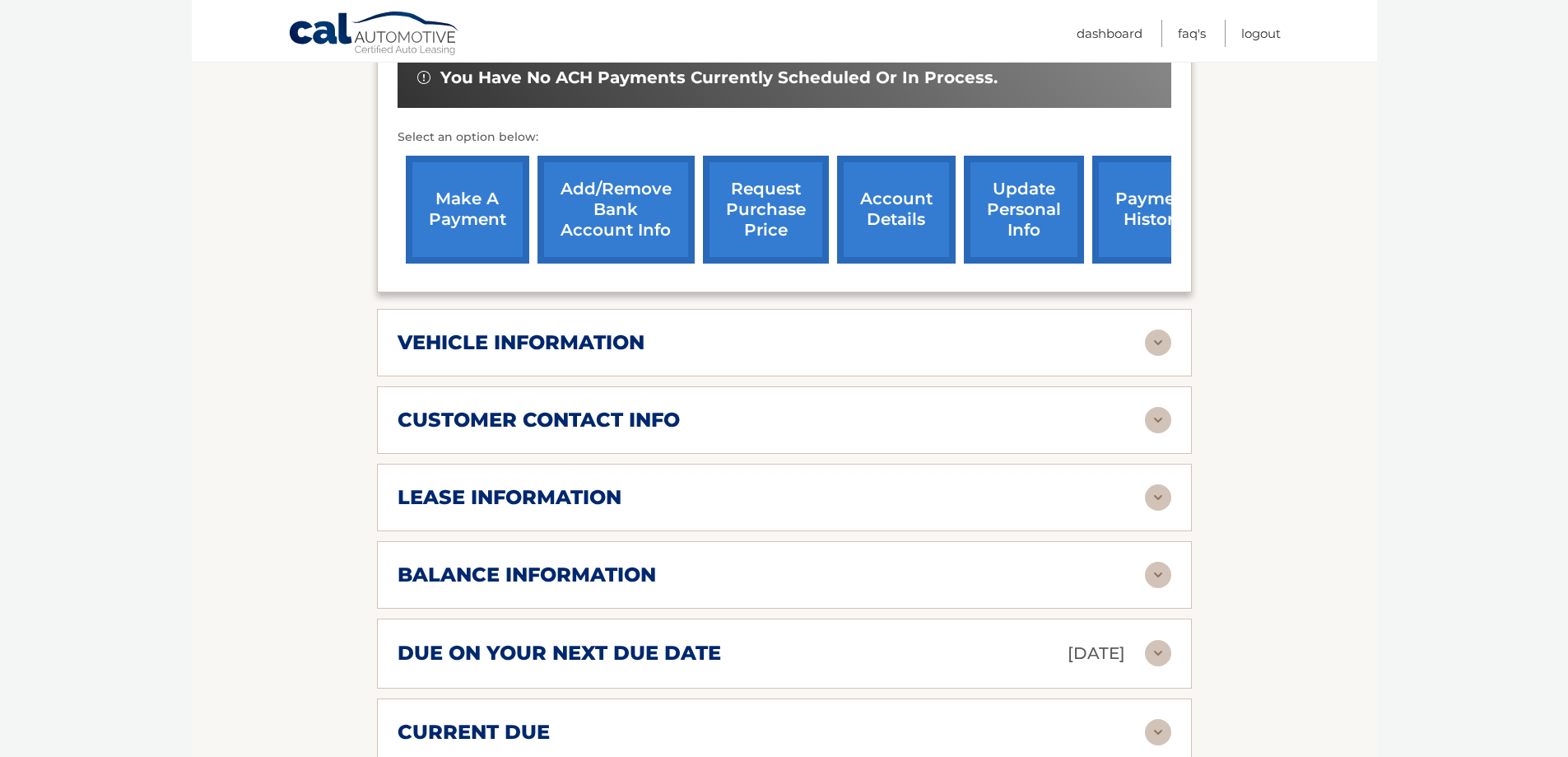
click at [1332, 366] on section "Account Details | #44455545873 Back to Dashboard Manage Your Lease lease accoun…" at bounding box center [784, 372] width 1185 height 1495
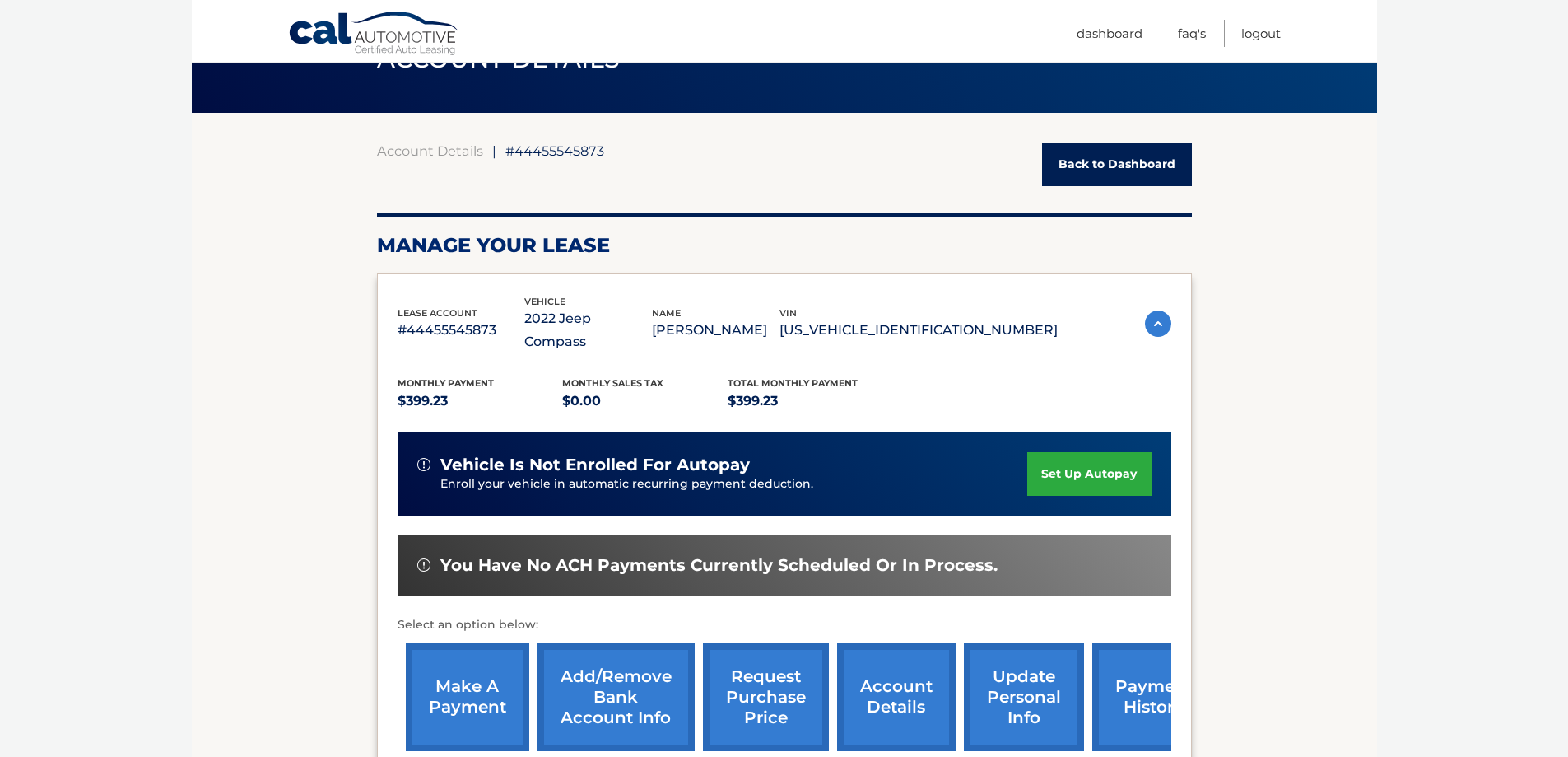
scroll to position [0, 0]
